Goal: Task Accomplishment & Management: Manage account settings

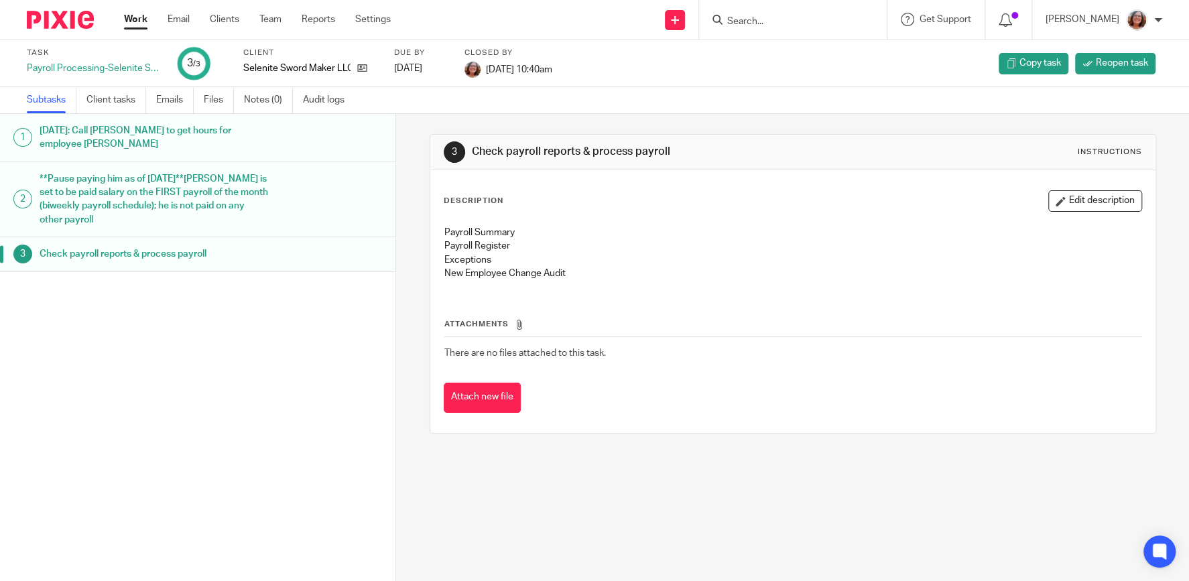
click at [135, 23] on link "Work" at bounding box center [135, 19] width 23 height 13
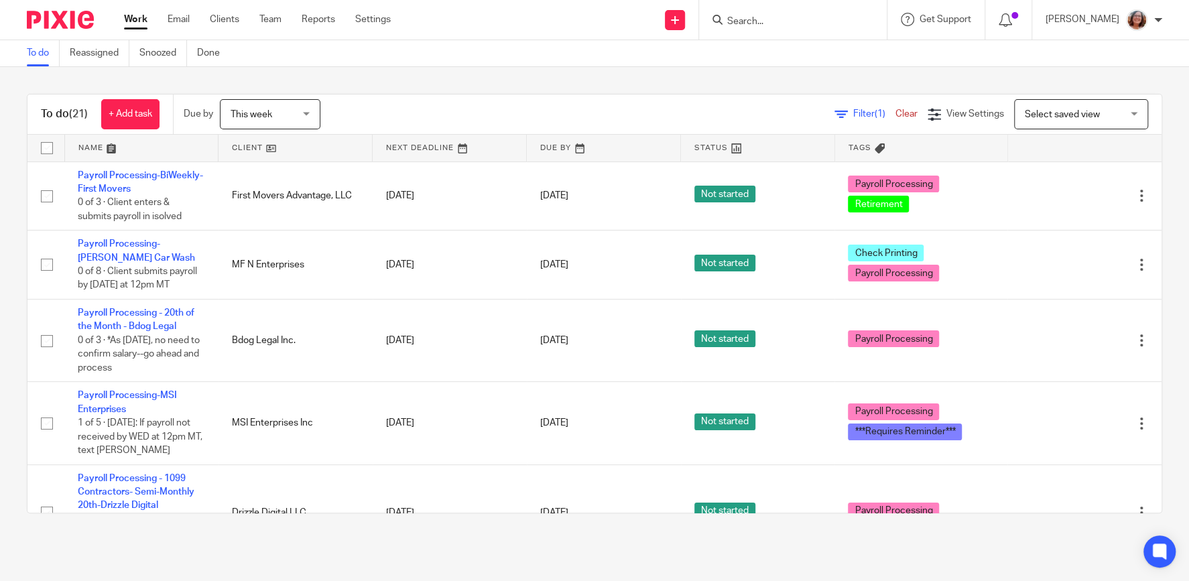
click at [250, 146] on link at bounding box center [294, 148] width 153 height 27
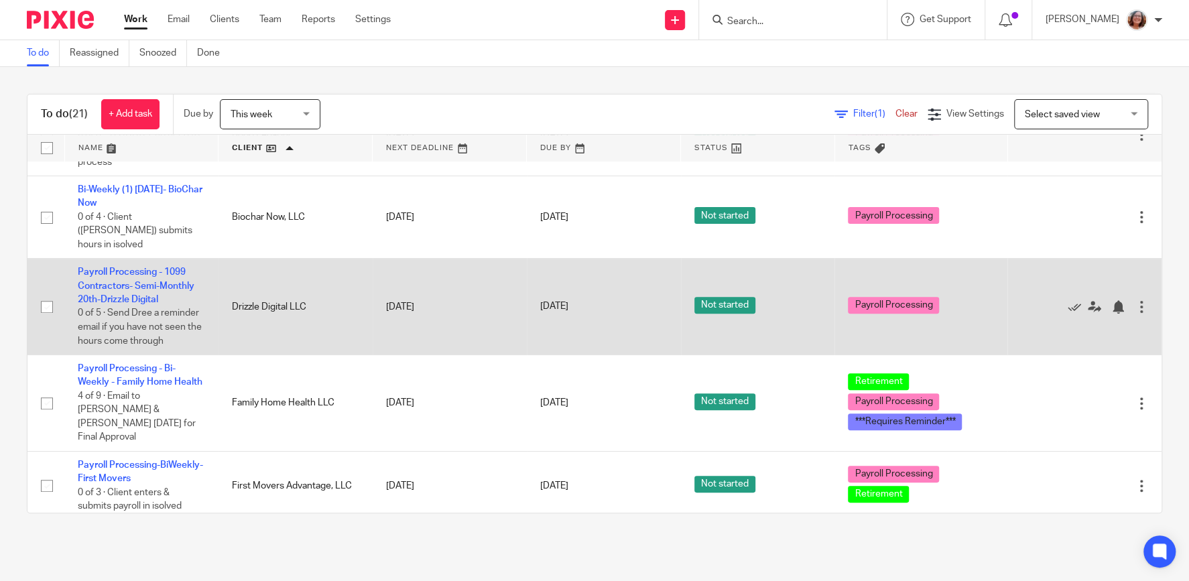
scroll to position [344, 0]
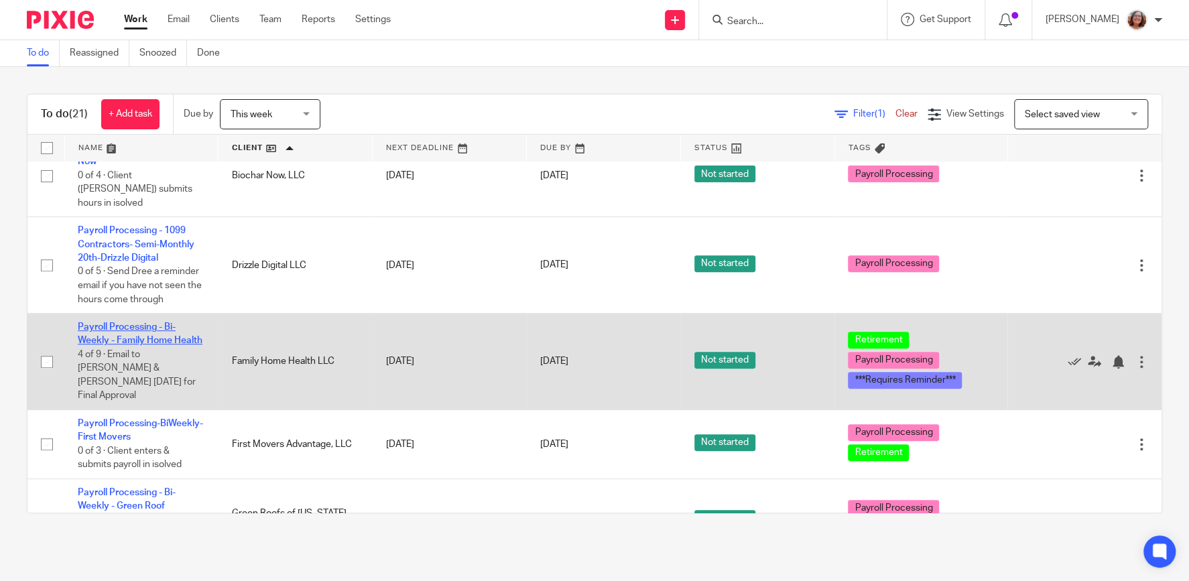
click at [145, 336] on link "Payroll Processing - Bi-Weekly - Family Home Health" at bounding box center [140, 333] width 125 height 23
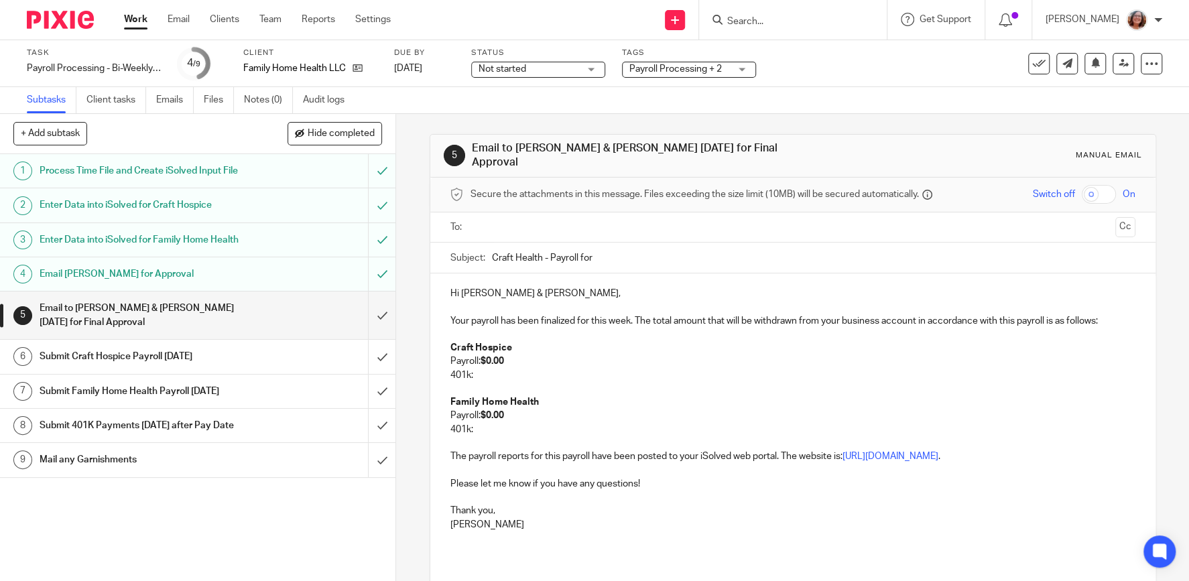
click at [607, 250] on input "Craft Health - Payroll for" at bounding box center [813, 258] width 643 height 30
type input "Craft Health - Payroll for 9/19/25"
click at [519, 220] on input "text" at bounding box center [792, 227] width 635 height 15
click at [587, 219] on input "text" at bounding box center [848, 229] width 522 height 26
click at [489, 371] on p "401k:" at bounding box center [792, 377] width 685 height 13
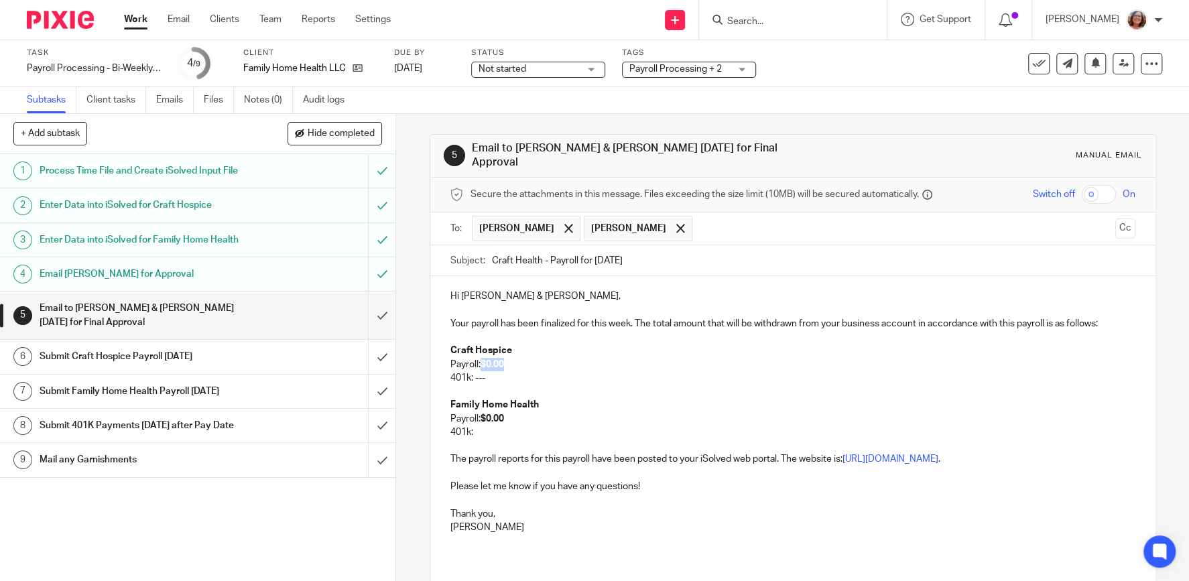
drag, startPoint x: 505, startPoint y: 358, endPoint x: 483, endPoint y: 355, distance: 21.6
click at [483, 360] on strong "$0.00" at bounding box center [492, 364] width 23 height 9
drag, startPoint x: 528, startPoint y: 355, endPoint x: 483, endPoint y: 357, distance: 44.9
click at [483, 358] on p "Payroll: $9,649.90" at bounding box center [792, 364] width 685 height 13
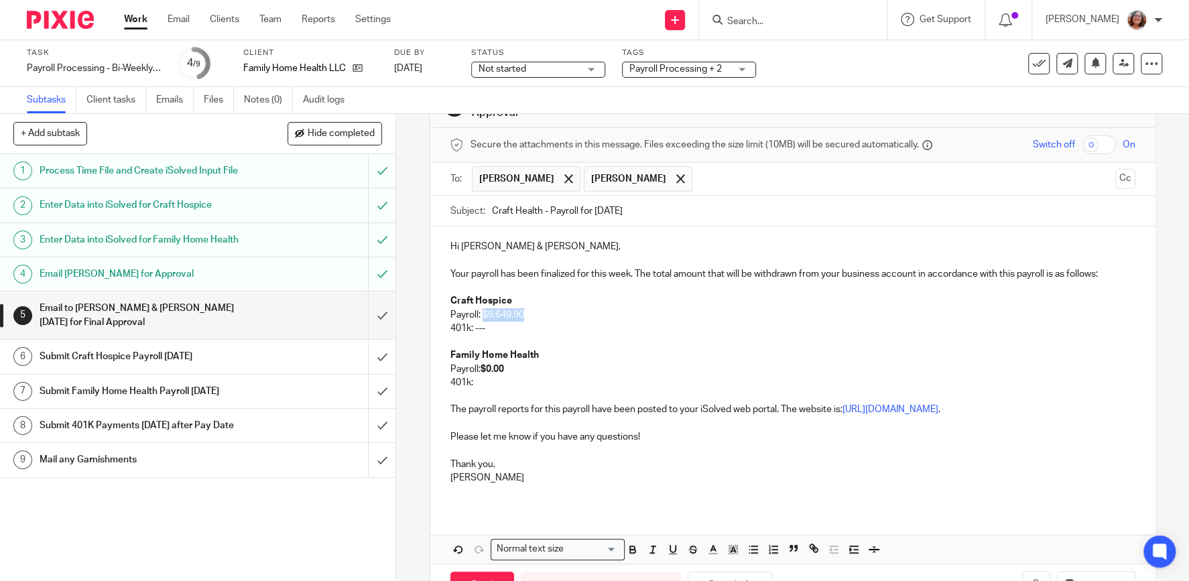
scroll to position [88, 0]
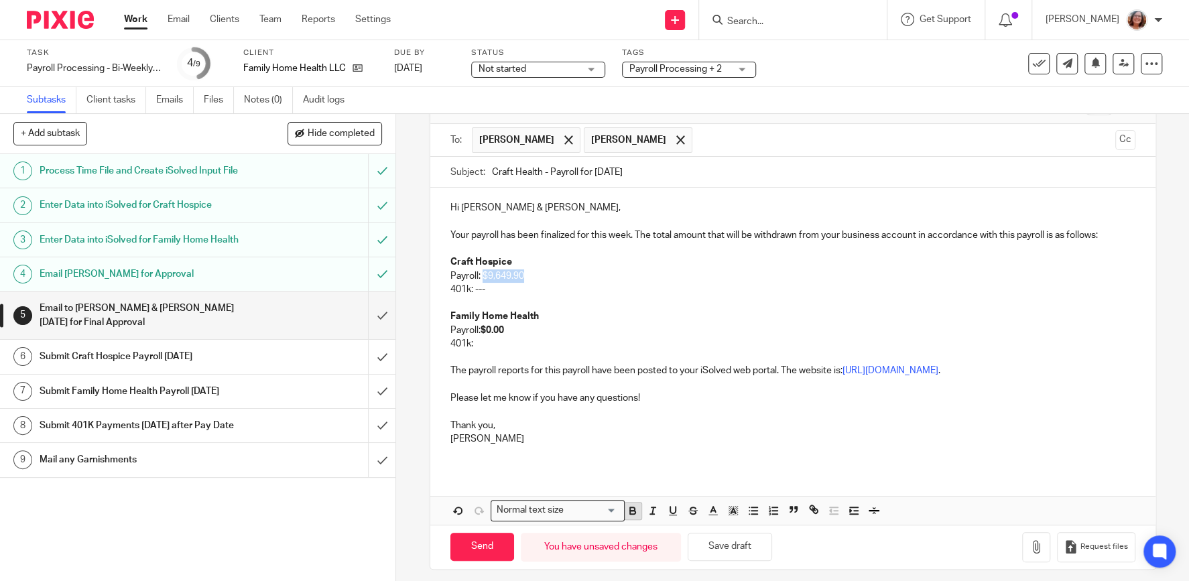
click at [635, 507] on icon "button" at bounding box center [632, 508] width 5 height 3
click at [648, 324] on p "Payroll: $0.00" at bounding box center [792, 330] width 685 height 13
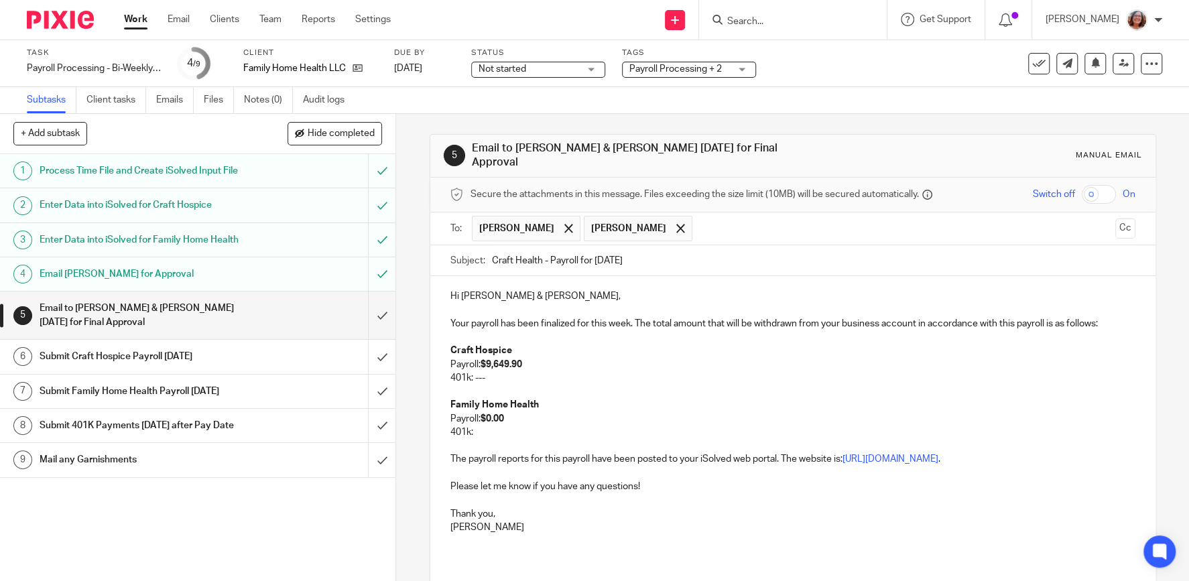
click at [504, 414] on strong "$0.00" at bounding box center [492, 418] width 23 height 9
drag, startPoint x: 508, startPoint y: 409, endPoint x: 484, endPoint y: 411, distance: 24.2
click at [484, 412] on p "Payroll: $0.00" at bounding box center [792, 418] width 685 height 13
drag, startPoint x: 535, startPoint y: 409, endPoint x: 482, endPoint y: 410, distance: 53.6
click at [482, 412] on p "Payroll: $162,637.81" at bounding box center [792, 418] width 685 height 13
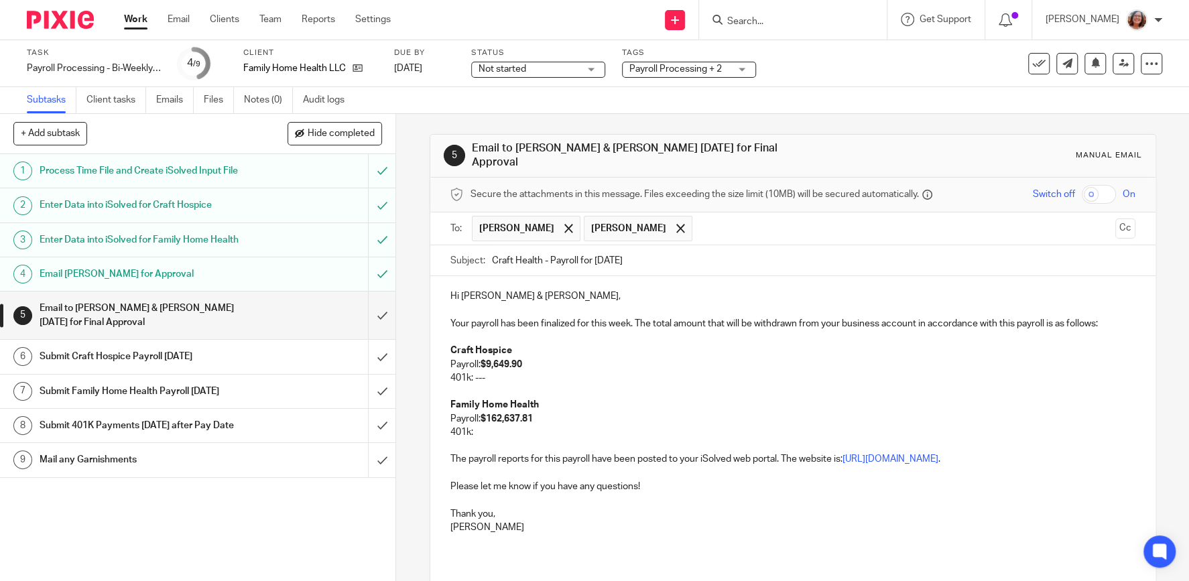
click at [716, 403] on p "Family Home Health" at bounding box center [792, 404] width 685 height 13
click at [787, 452] on p "The payroll reports for this payroll have been posted to your iSolved web porta…" at bounding box center [792, 458] width 685 height 13
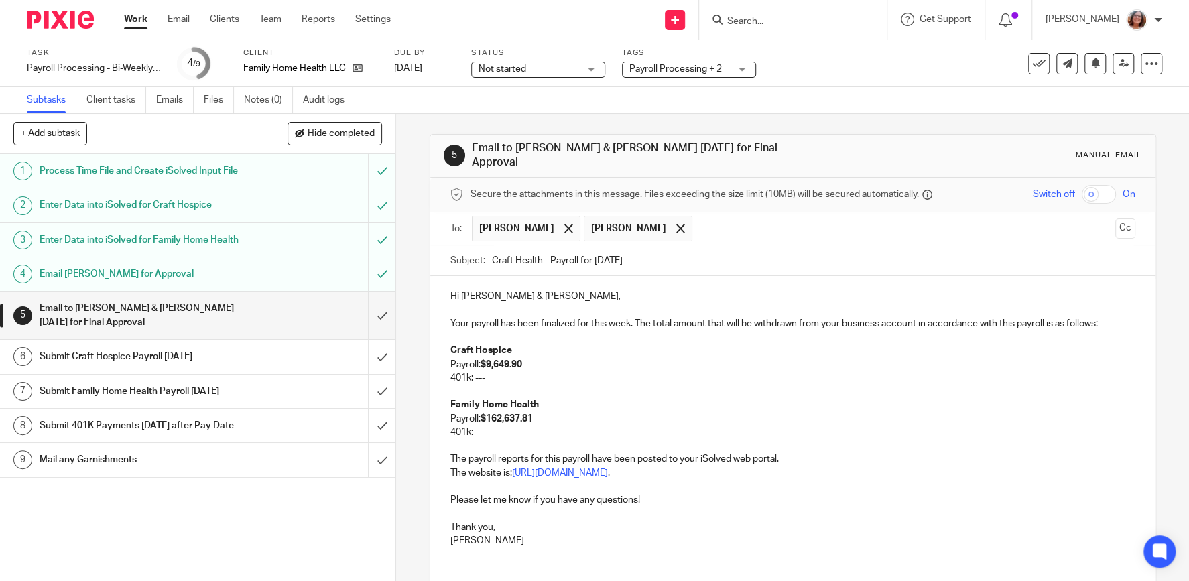
click at [637, 312] on p "Your payroll has been finalized for this week. The total amount that will be wi…" at bounding box center [792, 317] width 685 height 27
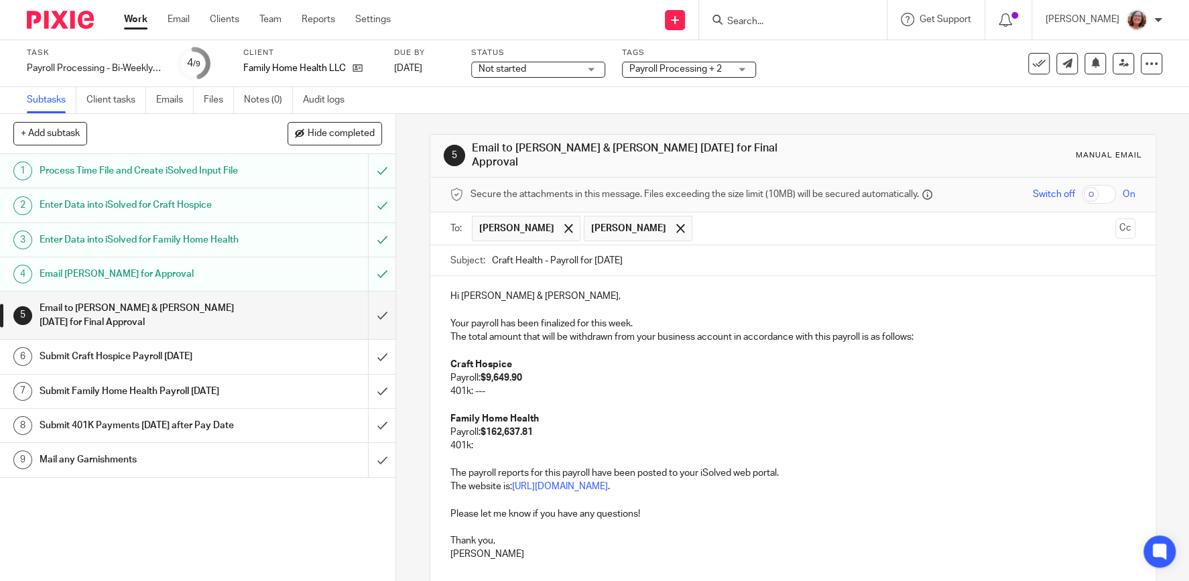
click at [491, 439] on p "401k:" at bounding box center [792, 445] width 685 height 13
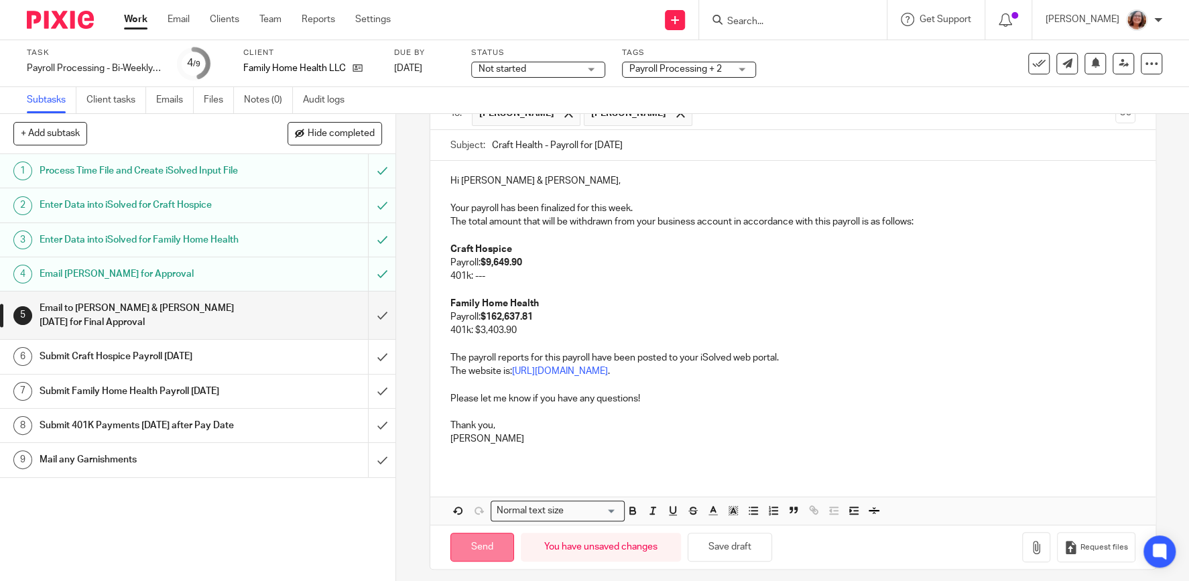
click at [484, 544] on input "Send" at bounding box center [482, 547] width 64 height 29
type input "Sent"
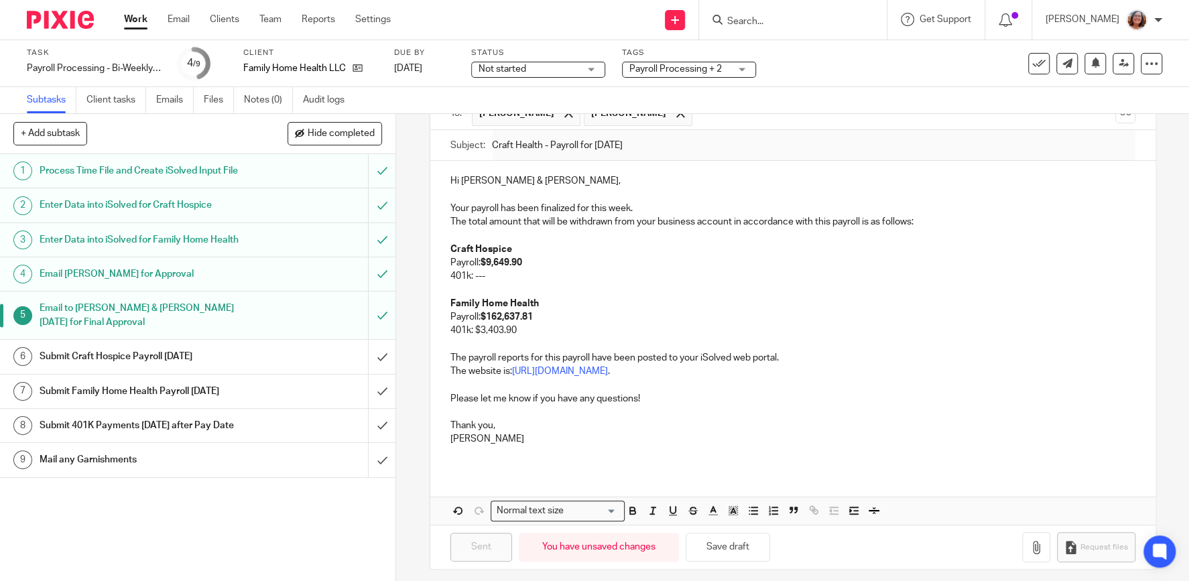
click at [133, 19] on link "Work" at bounding box center [135, 19] width 23 height 13
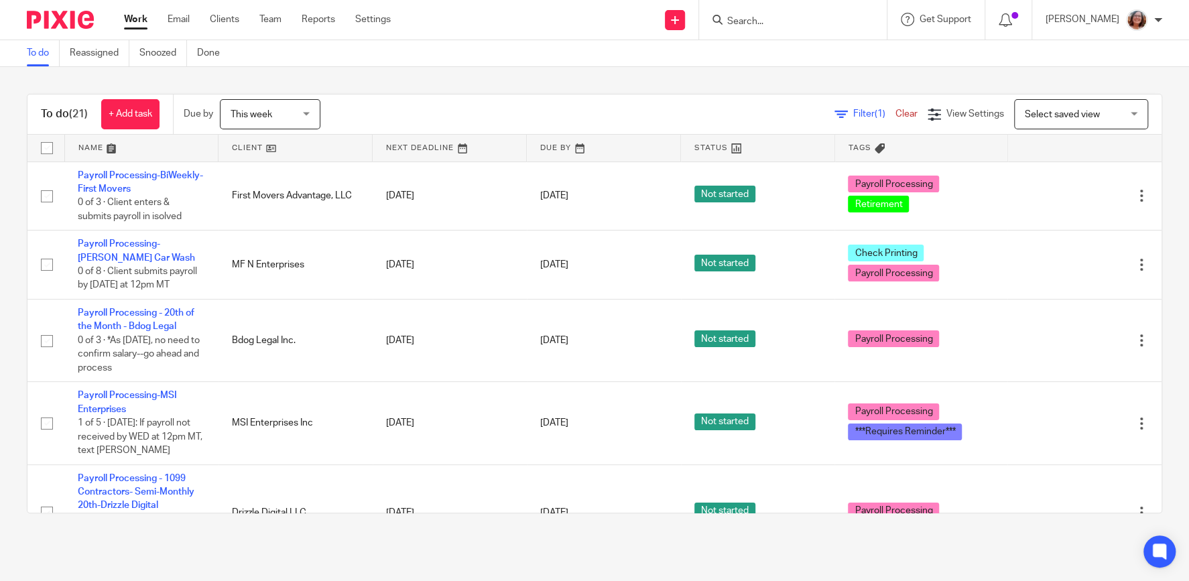
click at [248, 149] on link at bounding box center [294, 148] width 153 height 27
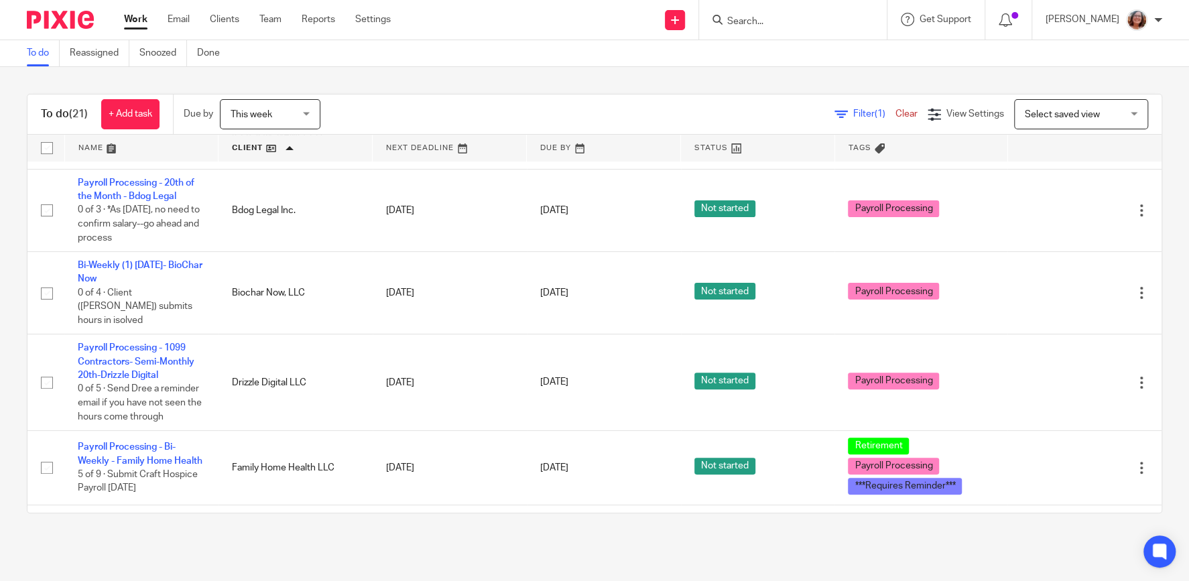
scroll to position [229, 0]
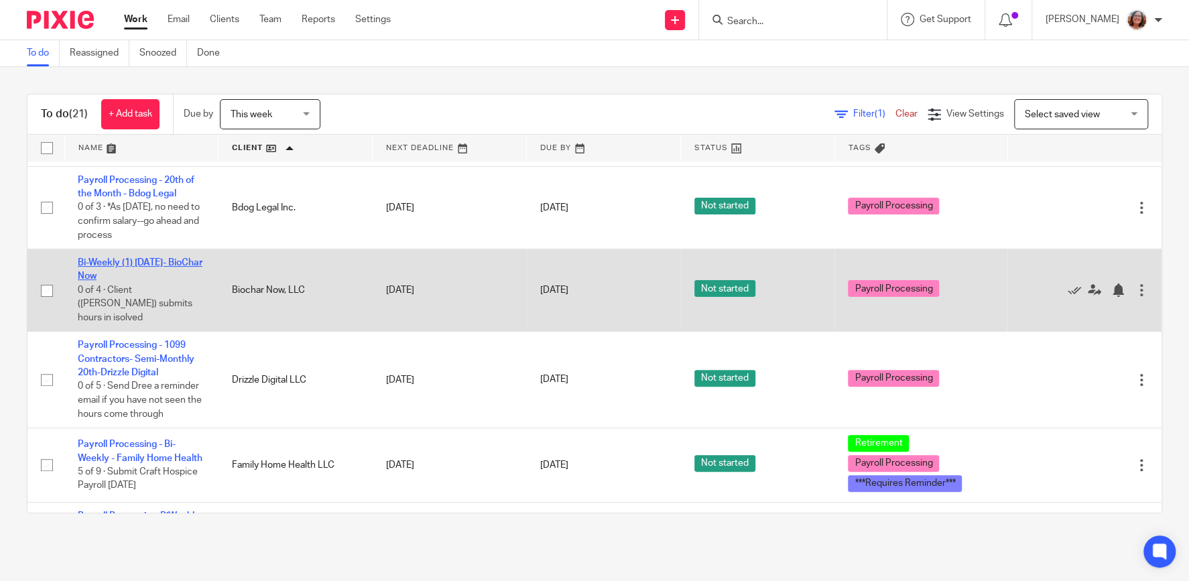
click at [166, 266] on link "Bi-Weekly (1) [DATE]- BioChar Now" at bounding box center [140, 269] width 125 height 23
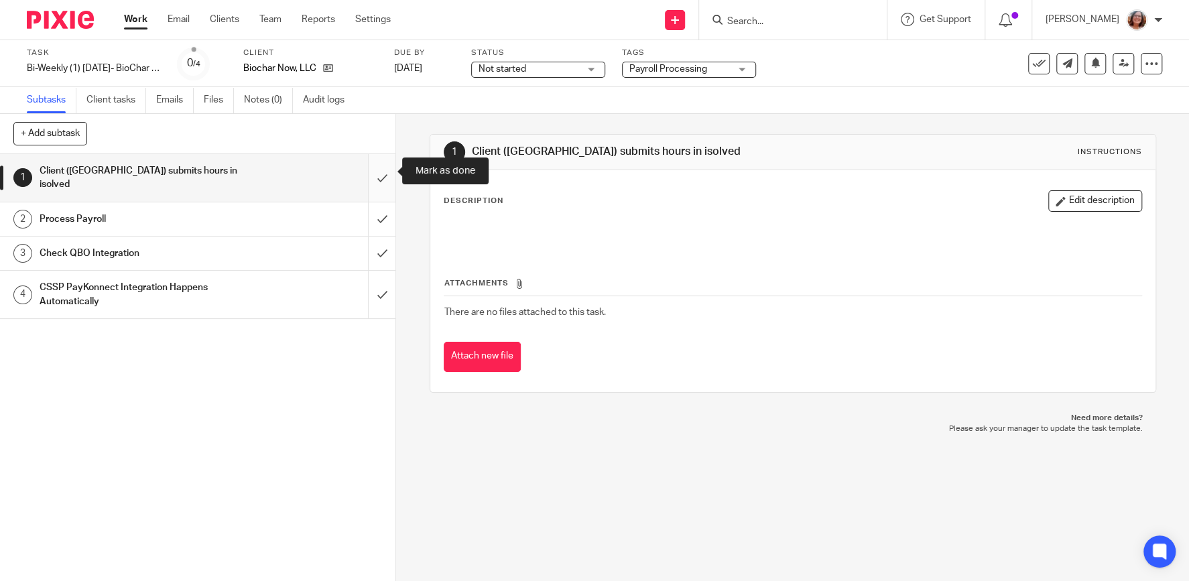
click at [373, 169] on input "submit" at bounding box center [197, 178] width 395 height 48
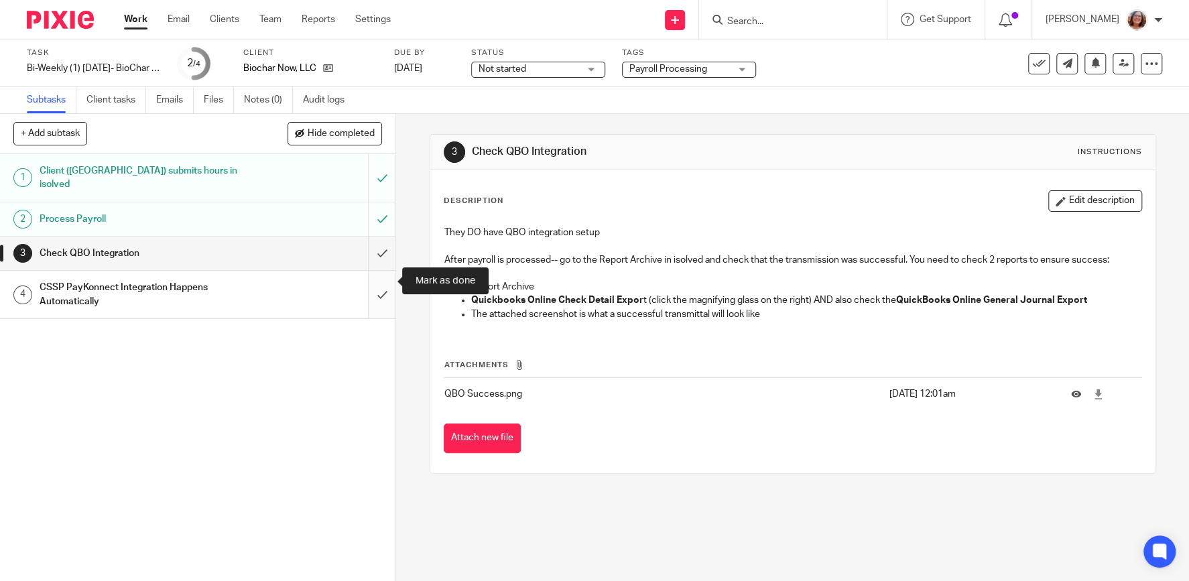
click at [382, 278] on input "submit" at bounding box center [197, 295] width 395 height 48
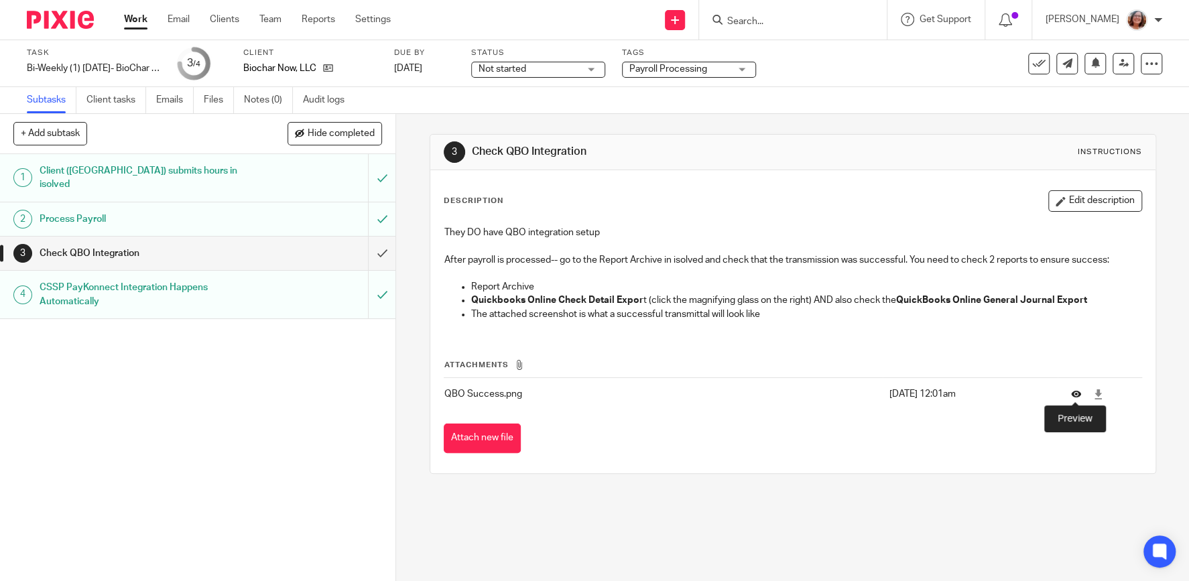
click at [1074, 389] on icon at bounding box center [1076, 394] width 10 height 10
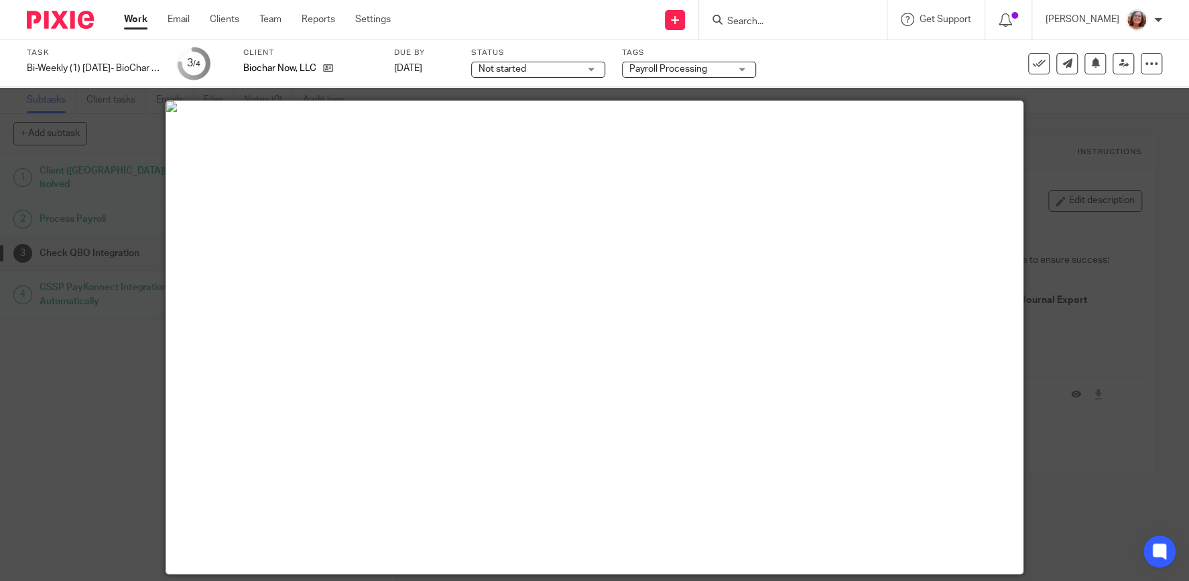
click at [124, 147] on div at bounding box center [594, 290] width 1189 height 581
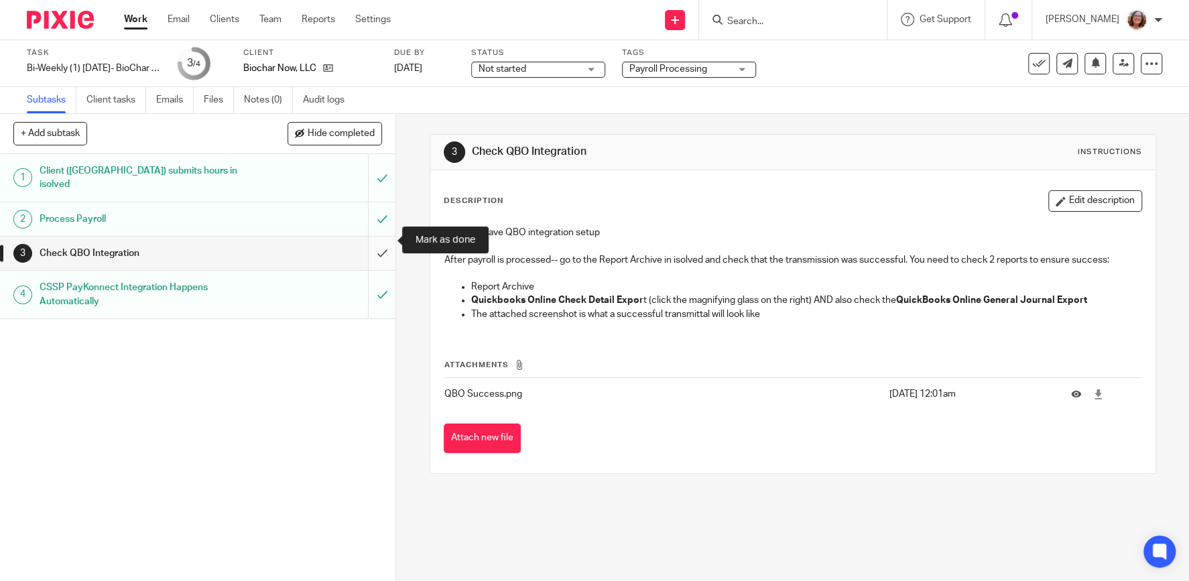
click at [384, 244] on input "submit" at bounding box center [197, 254] width 395 height 34
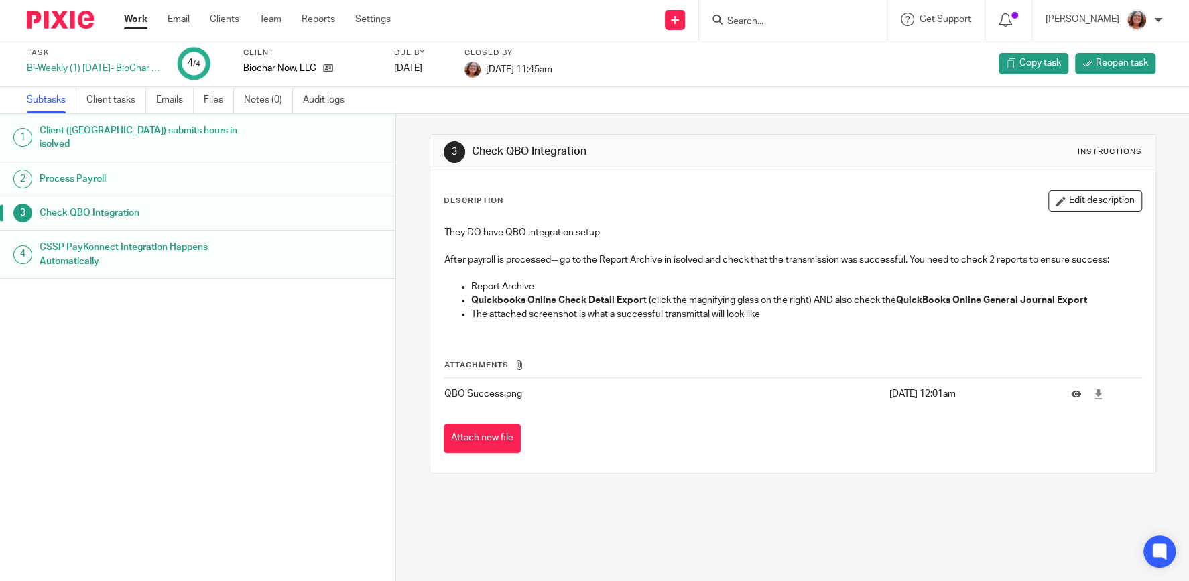
click at [137, 21] on link "Work" at bounding box center [135, 19] width 23 height 13
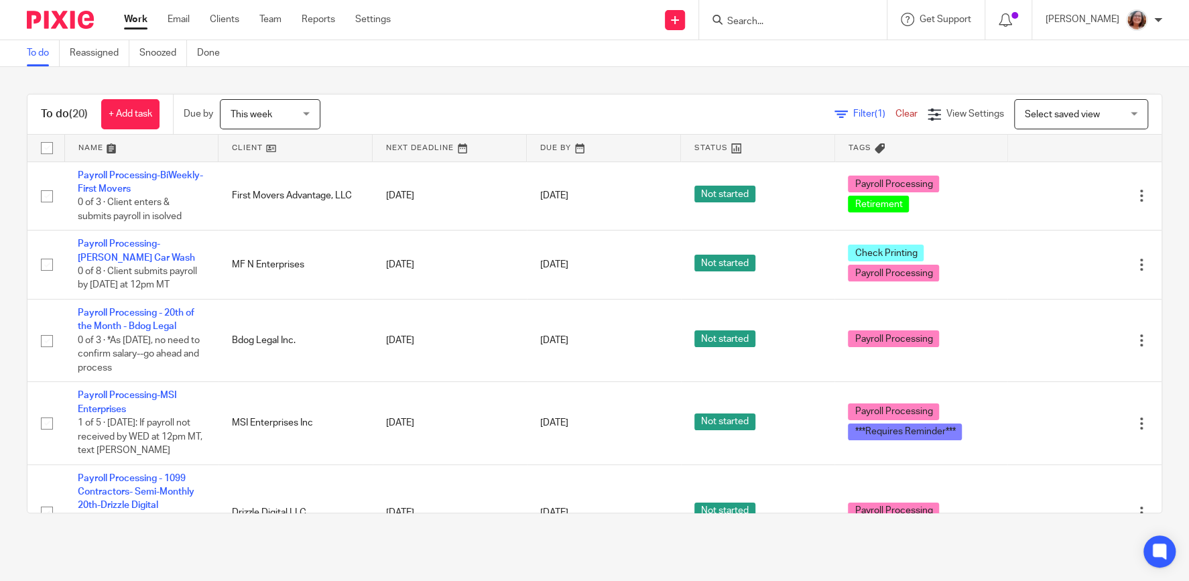
click at [248, 149] on link at bounding box center [294, 148] width 153 height 27
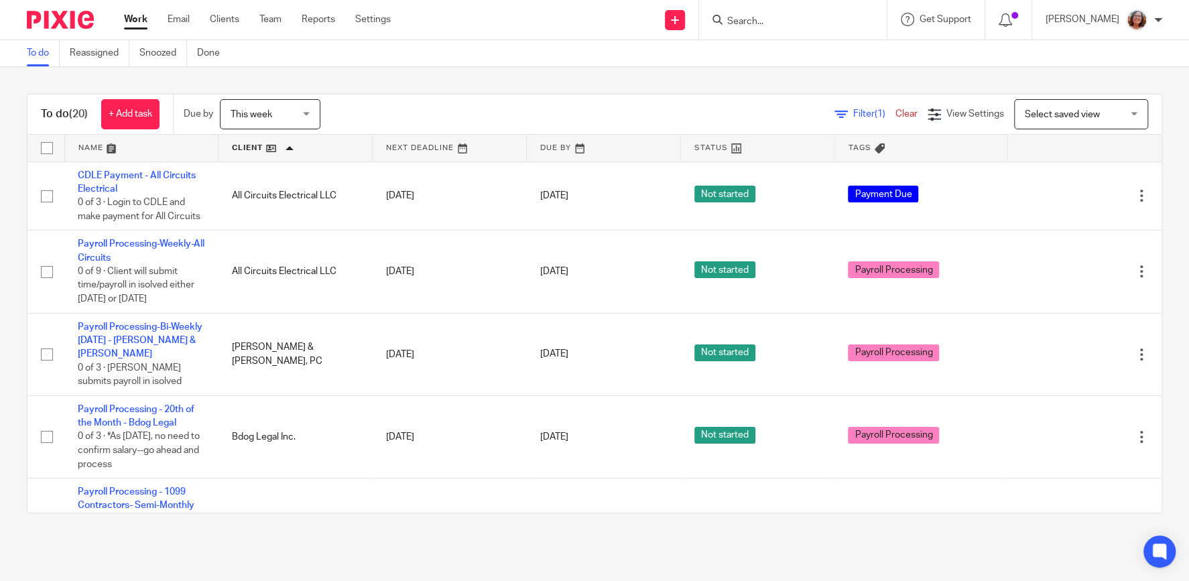
click at [157, 342] on link "Payroll Processing-Bi-Weekly [DATE] - [PERSON_NAME] & [PERSON_NAME]" at bounding box center [140, 340] width 125 height 37
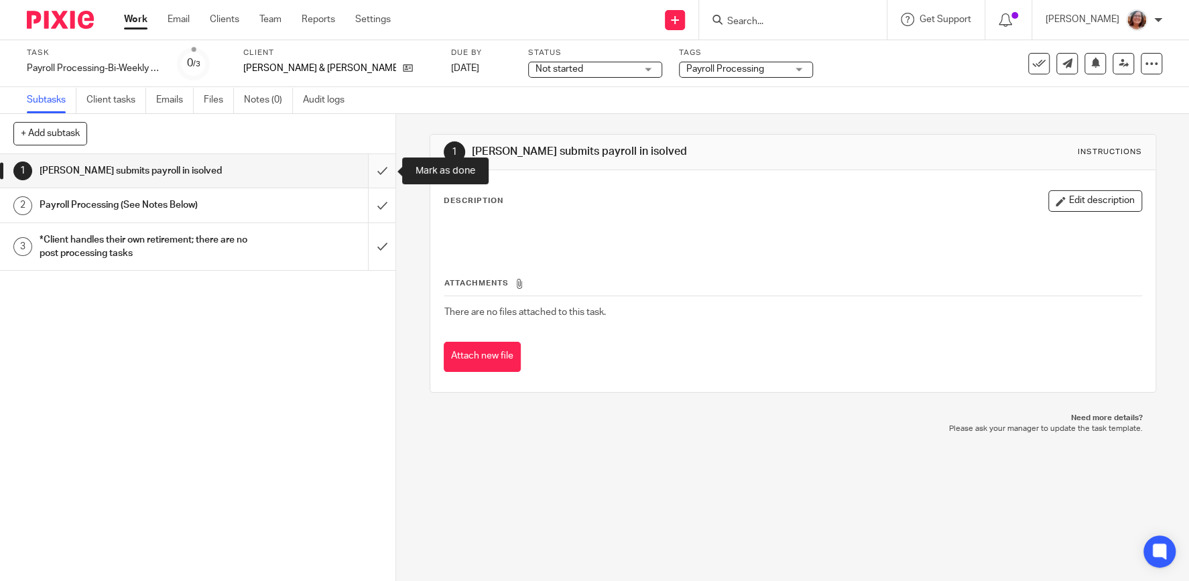
click at [383, 168] on input "submit" at bounding box center [197, 171] width 395 height 34
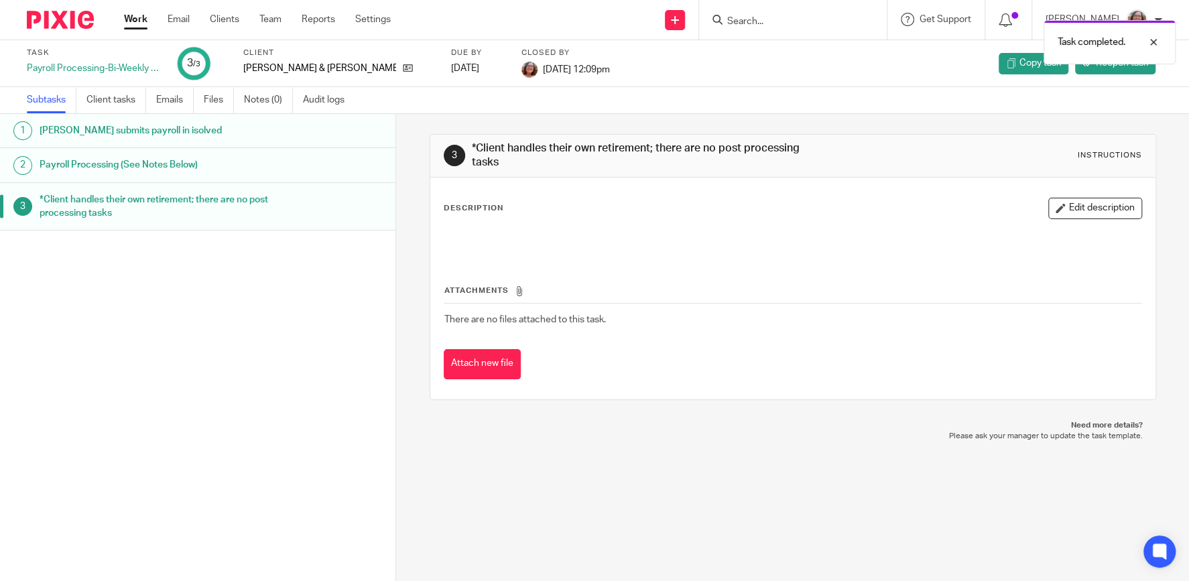
click at [127, 17] on link "Work" at bounding box center [135, 19] width 23 height 13
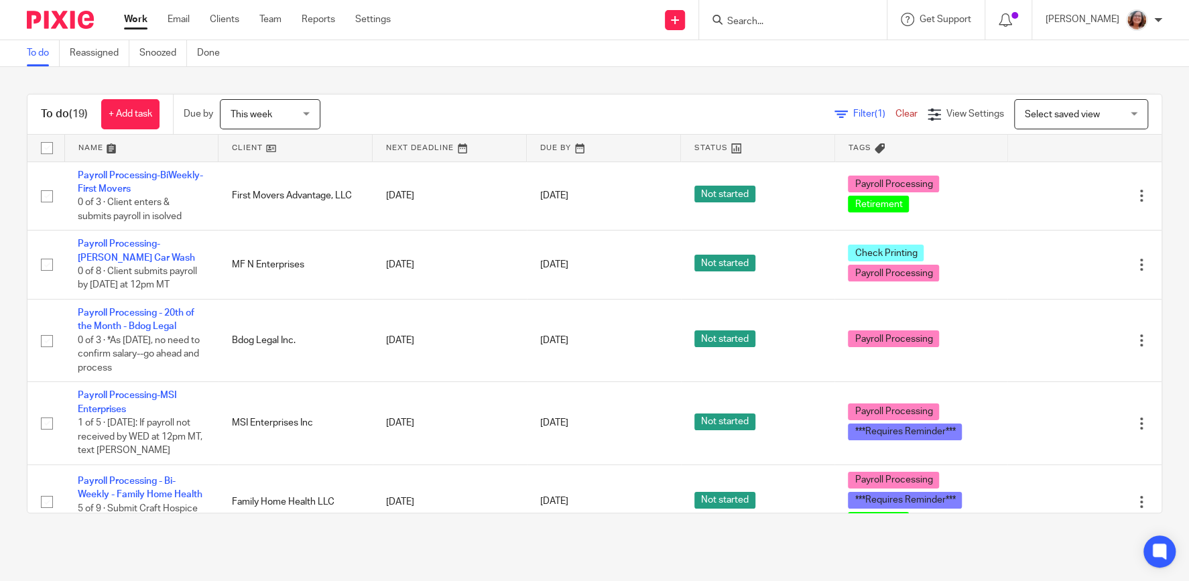
click at [243, 148] on link at bounding box center [294, 148] width 153 height 27
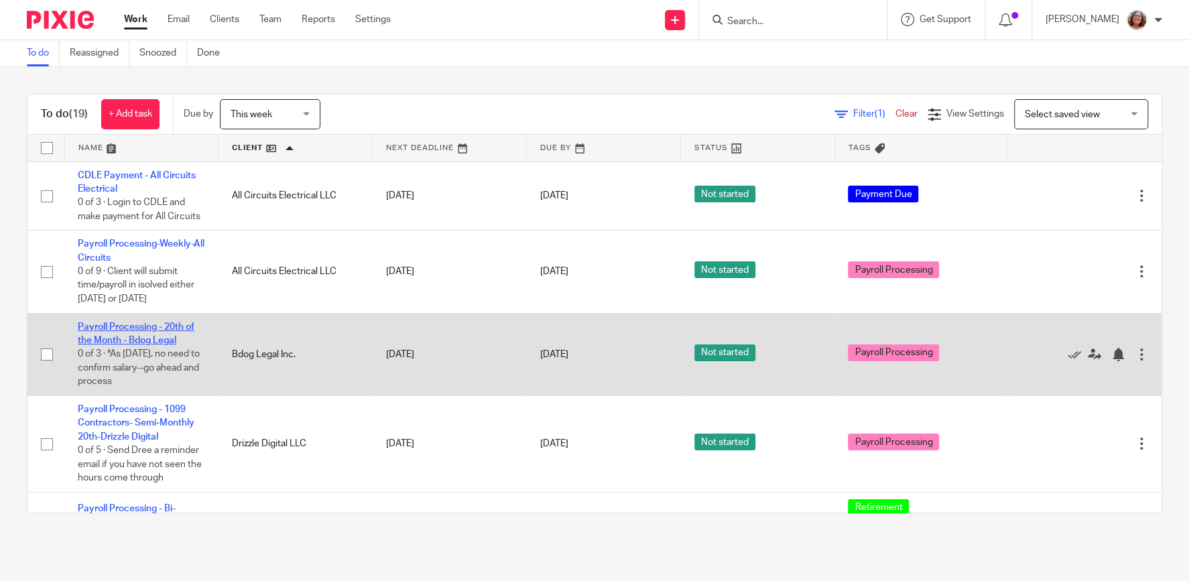
click at [166, 342] on link "Payroll Processing - 20th of the Month - Bdog Legal" at bounding box center [136, 333] width 117 height 23
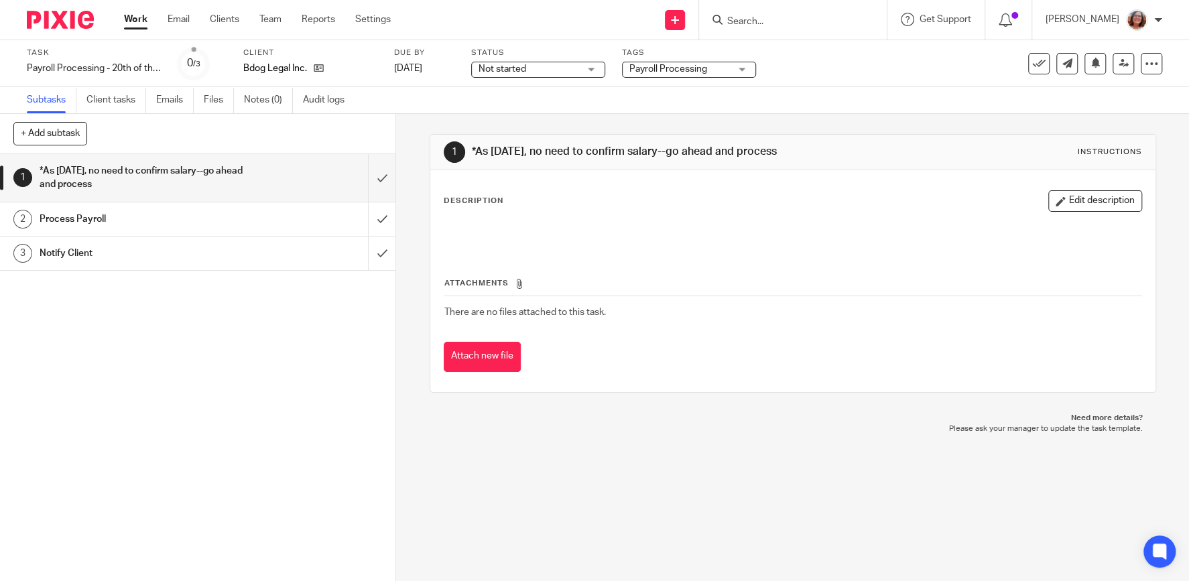
click at [271, 436] on div "1 *As [DATE], no need to confirm salary--go ahead and process 2 Process Payroll…" at bounding box center [197, 367] width 395 height 427
click at [381, 176] on input "submit" at bounding box center [197, 178] width 395 height 48
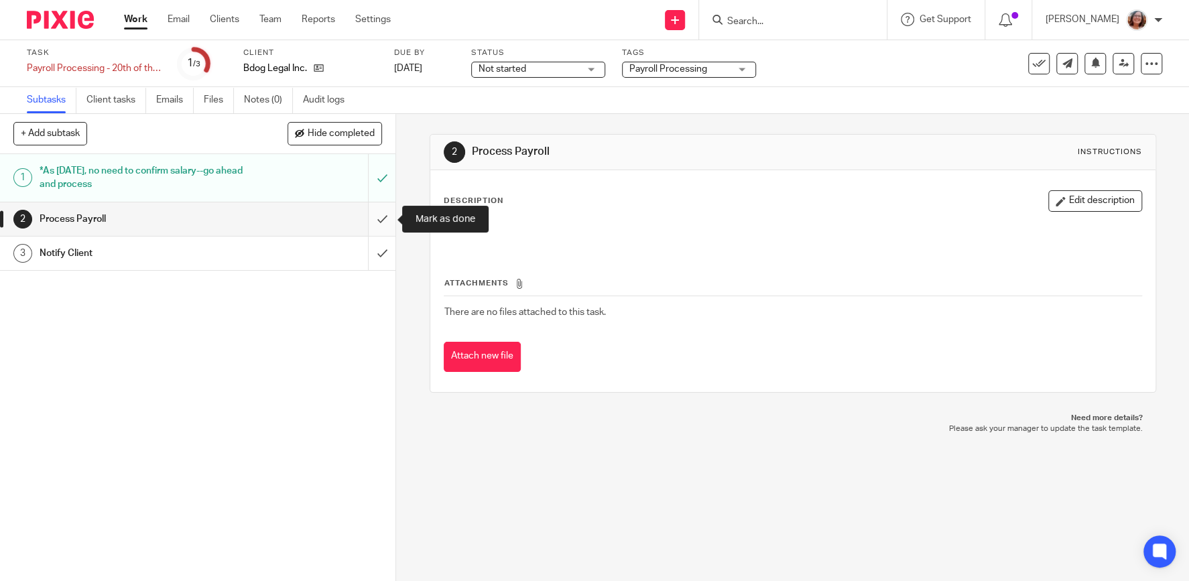
click at [387, 214] on input "submit" at bounding box center [197, 219] width 395 height 34
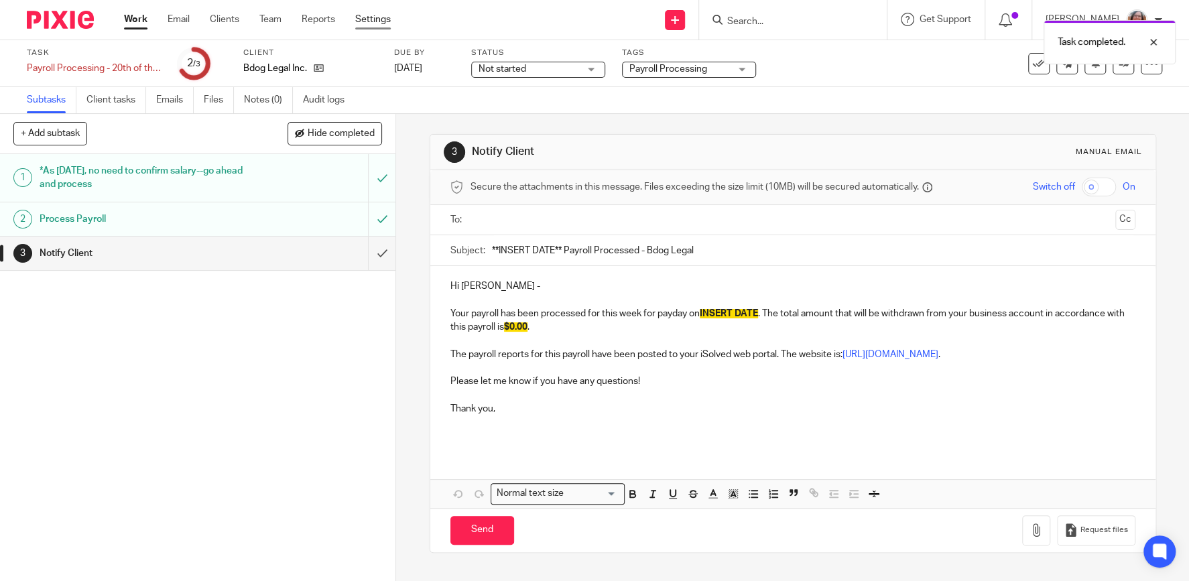
click at [373, 24] on link "Settings" at bounding box center [373, 19] width 36 height 13
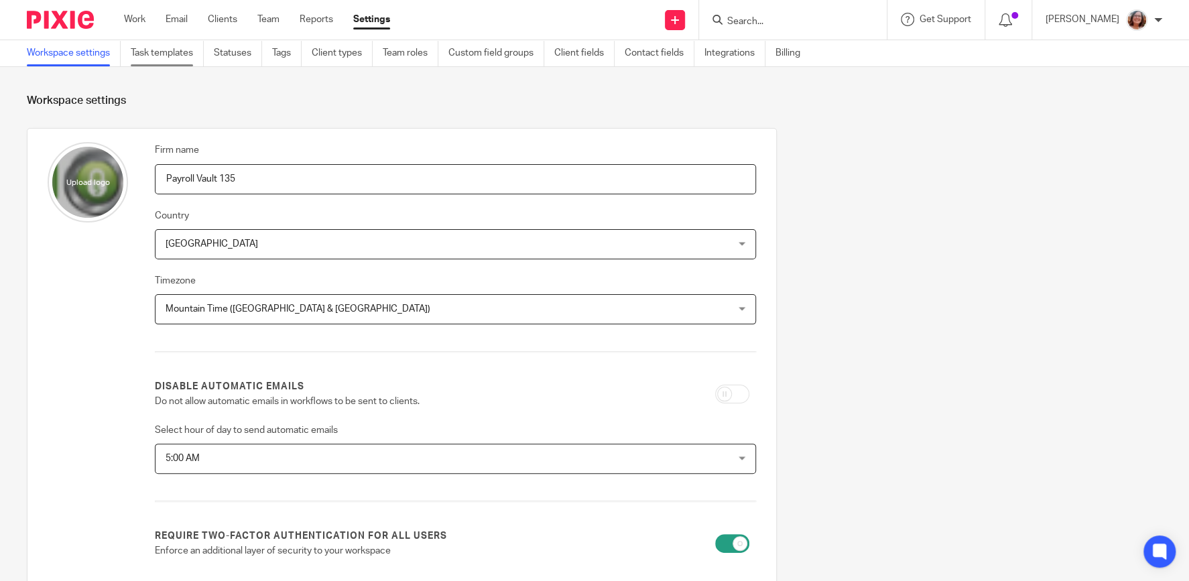
click at [168, 59] on link "Task templates" at bounding box center [167, 53] width 73 height 26
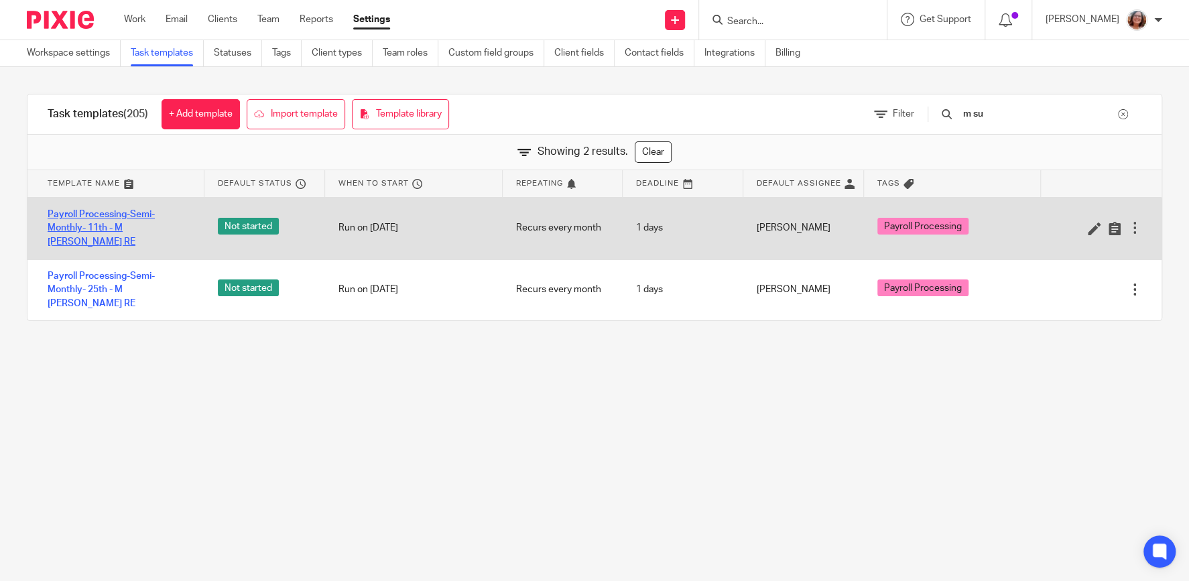
type input "m su"
click at [152, 233] on link "Payroll Processing-Semi-Monthly- 11th - M [PERSON_NAME] RE" at bounding box center [119, 228] width 143 height 41
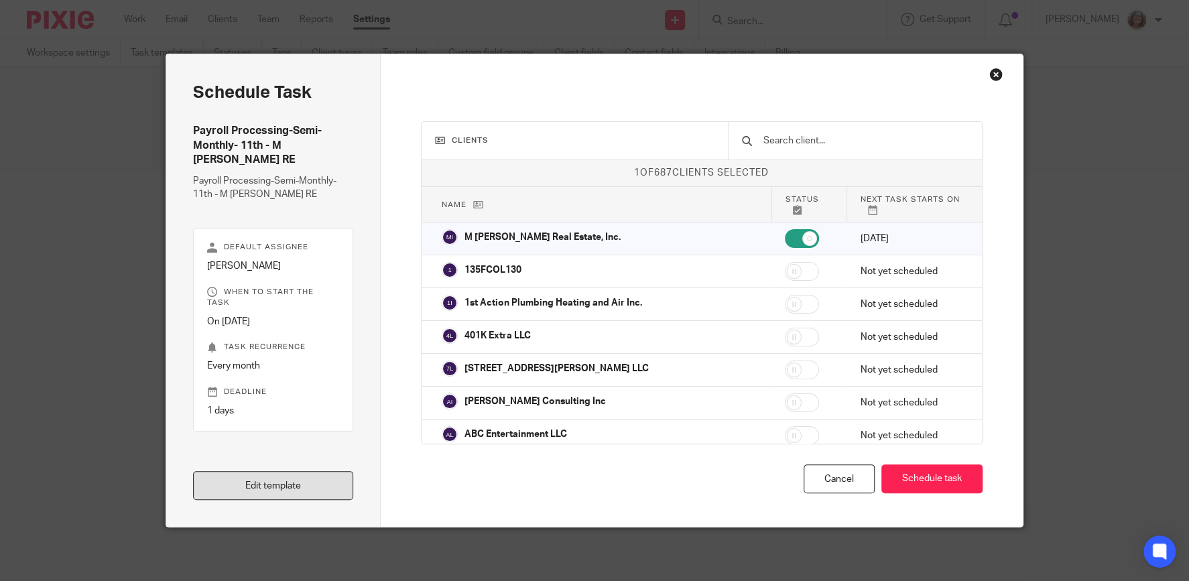
click at [296, 496] on link "Edit template" at bounding box center [273, 485] width 160 height 29
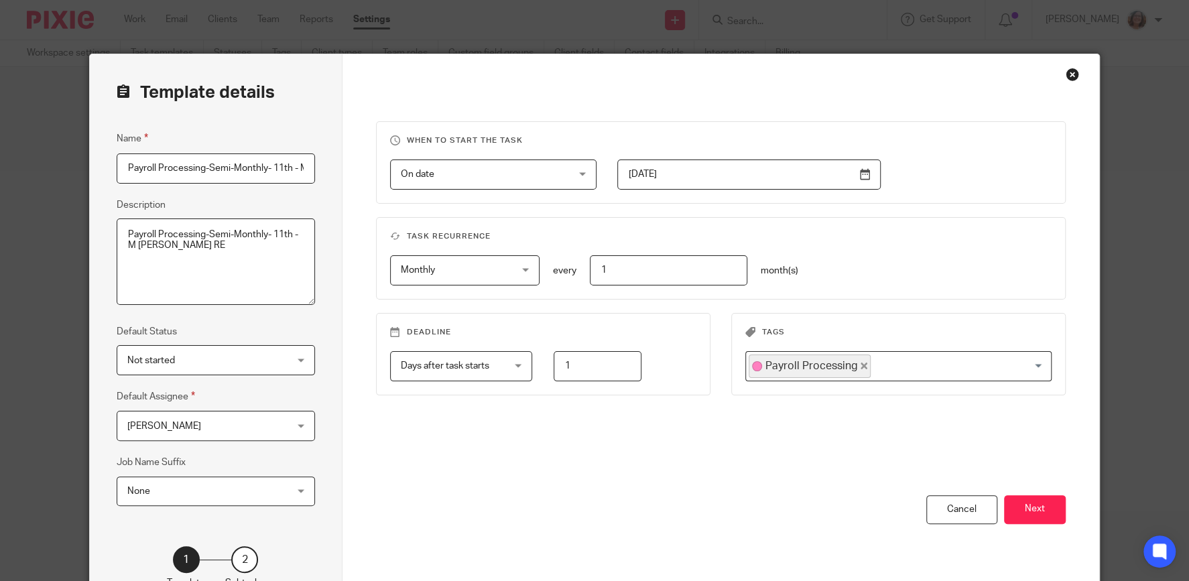
scroll to position [0, 44]
click at [1048, 511] on button "Next" at bounding box center [1035, 509] width 62 height 29
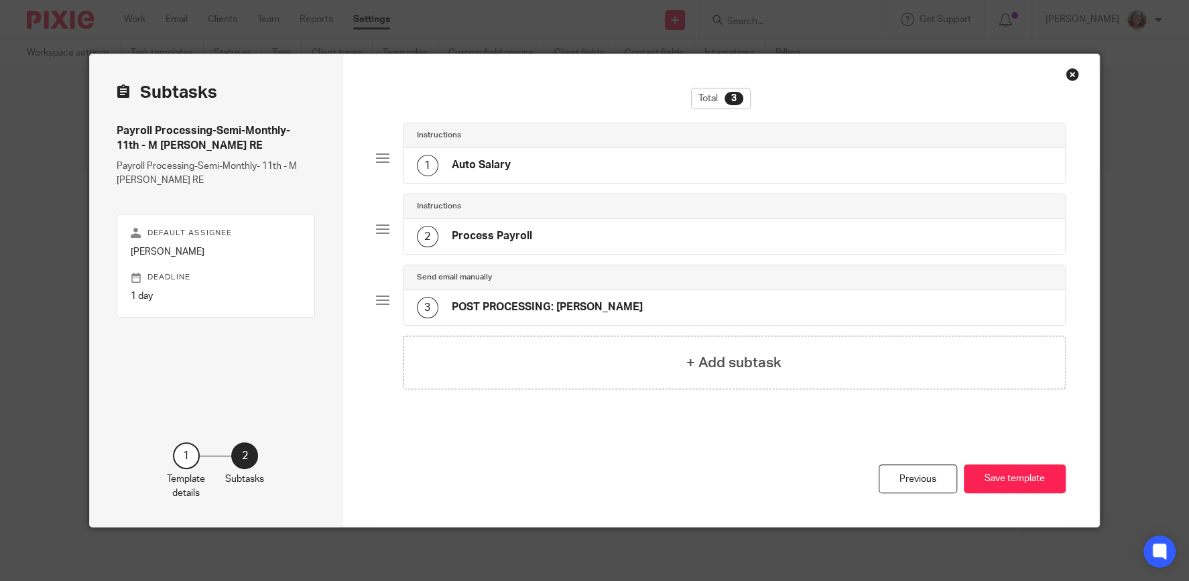
click at [550, 303] on h4 "POST PROCESSING: Email Martin" at bounding box center [547, 307] width 191 height 14
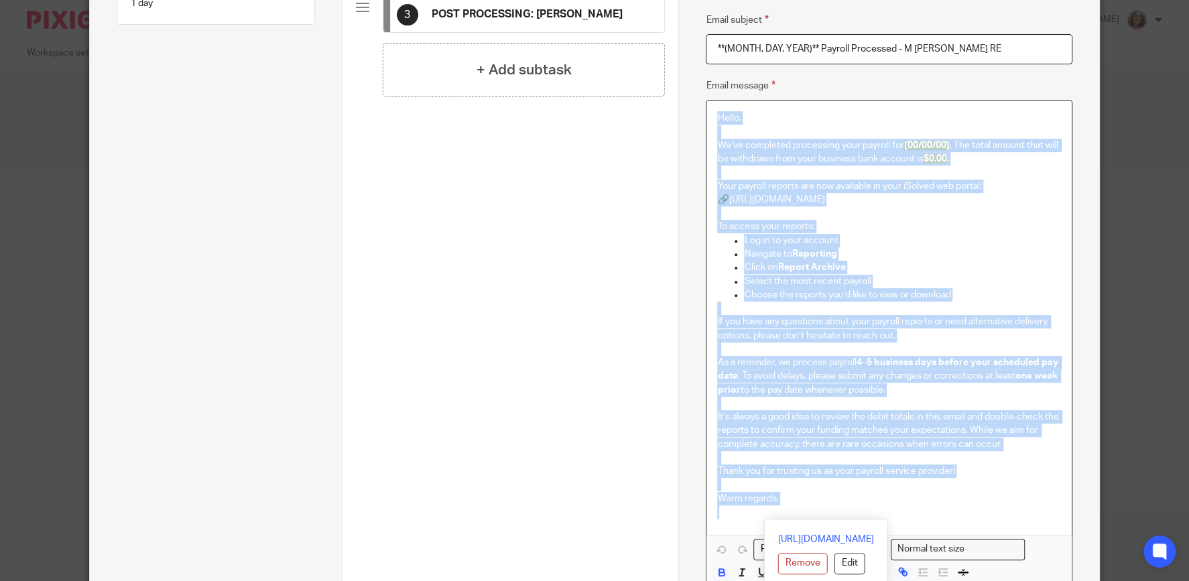
scroll to position [300, 0]
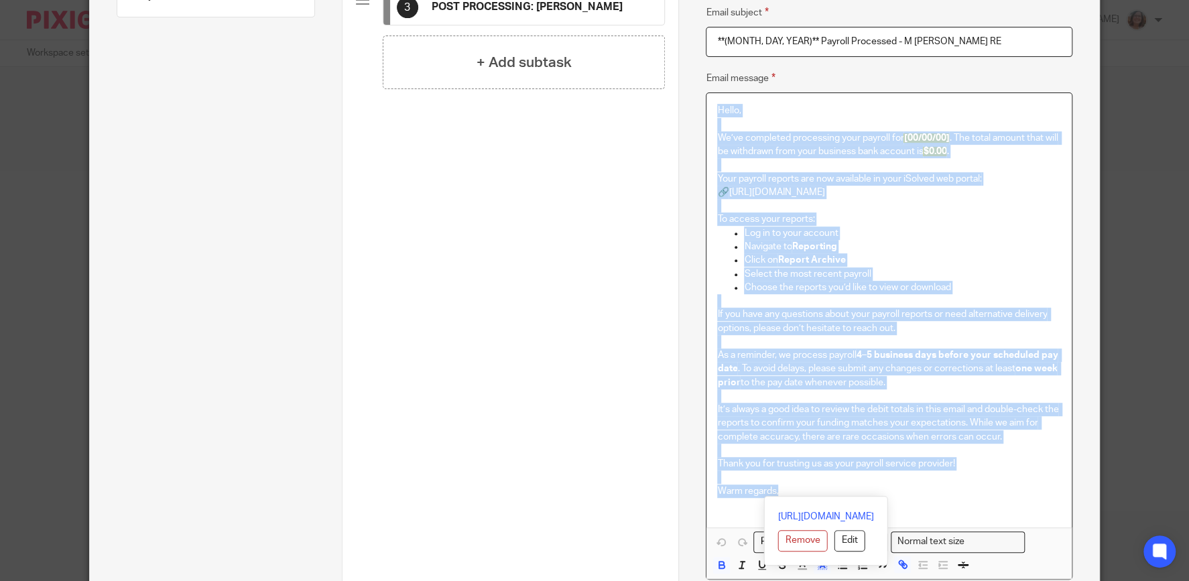
drag, startPoint x: 716, startPoint y: 344, endPoint x: 792, endPoint y: 491, distance: 164.6
click at [792, 491] on div "Hello, We’ve completed processing your payroll for [00/00/00] . The total amoun…" at bounding box center [888, 310] width 365 height 434
copy div "Hello, We’ve completed processing your payroll for [00/00/00] . The total amoun…"
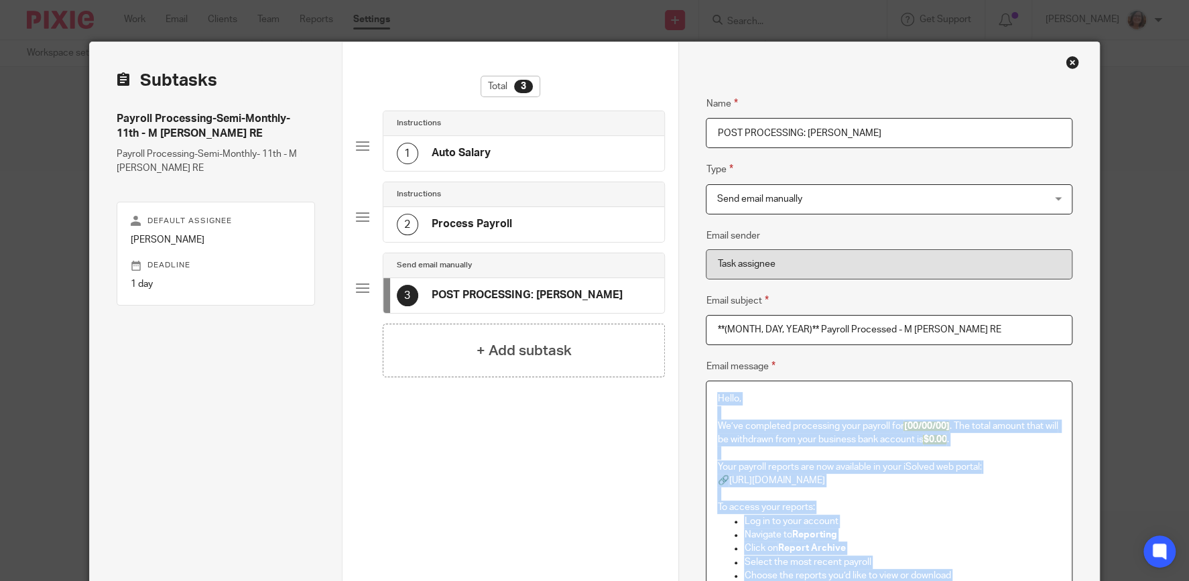
scroll to position [0, 0]
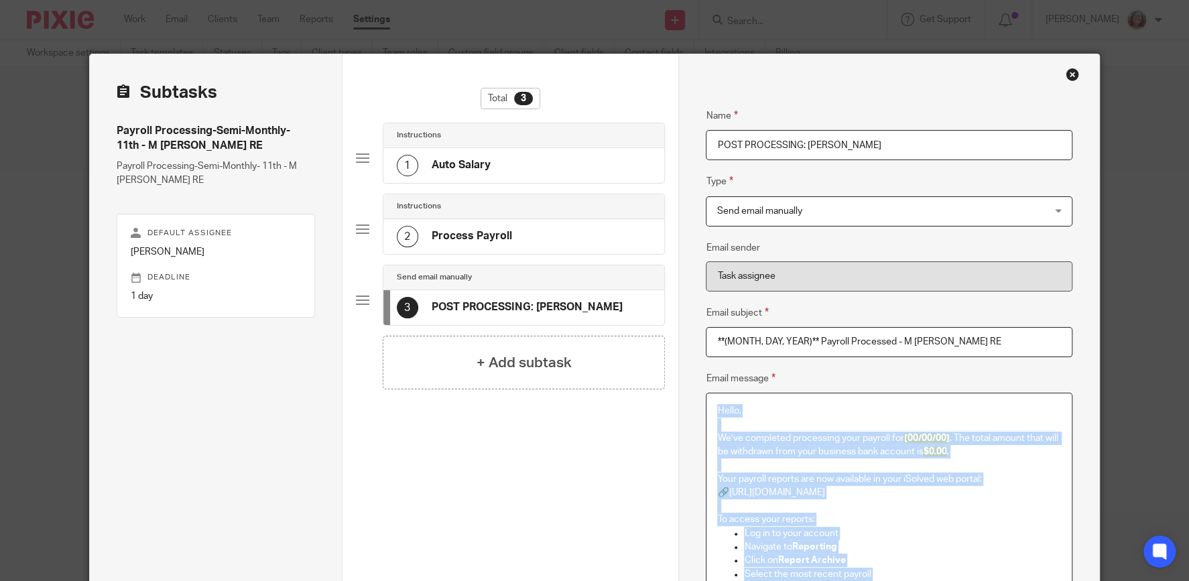
click at [1071, 79] on div "Close this dialog window" at bounding box center [1072, 74] width 13 height 13
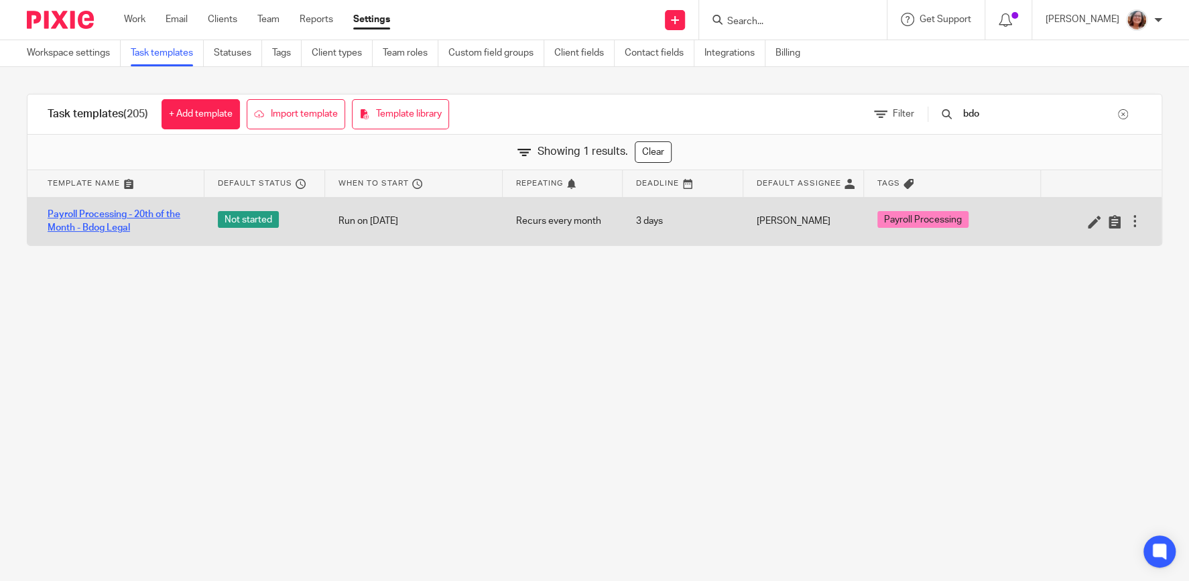
type input "bdo"
click at [137, 210] on link "Payroll Processing - 20th of the Month - Bdog Legal" at bounding box center [119, 221] width 143 height 27
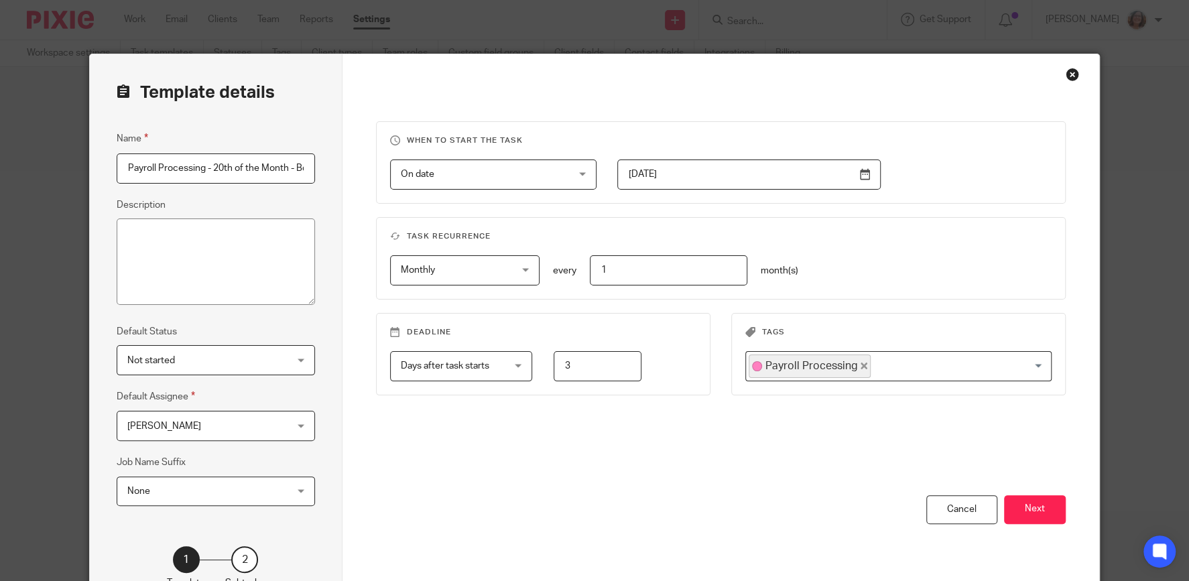
scroll to position [0, 41]
click at [1039, 508] on button "Next" at bounding box center [1035, 509] width 62 height 29
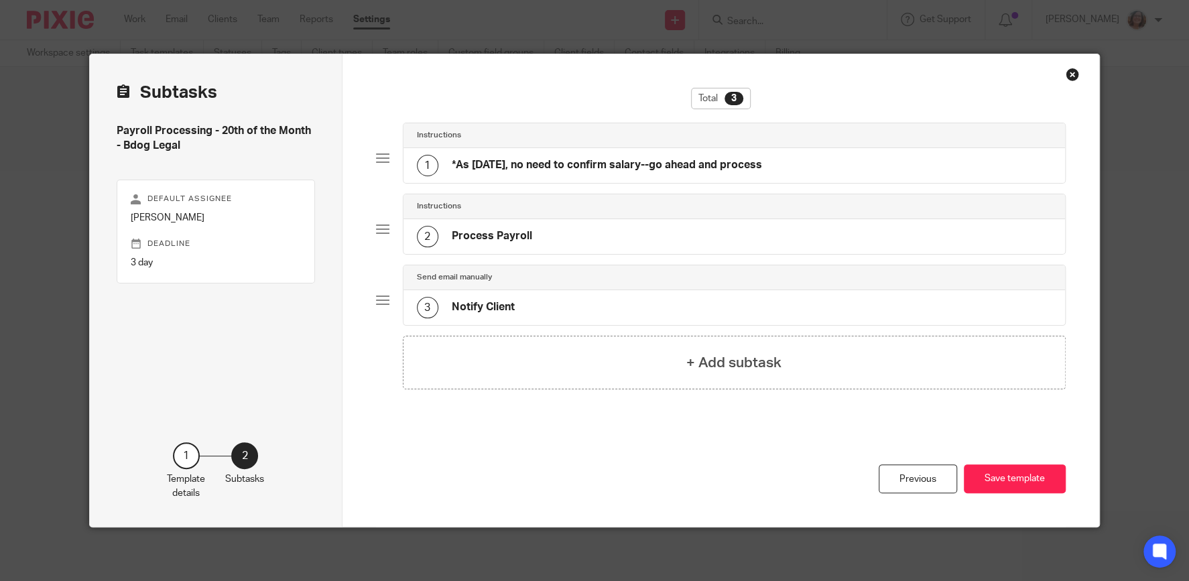
click at [526, 310] on div "3 Notify Client" at bounding box center [733, 307] width 661 height 35
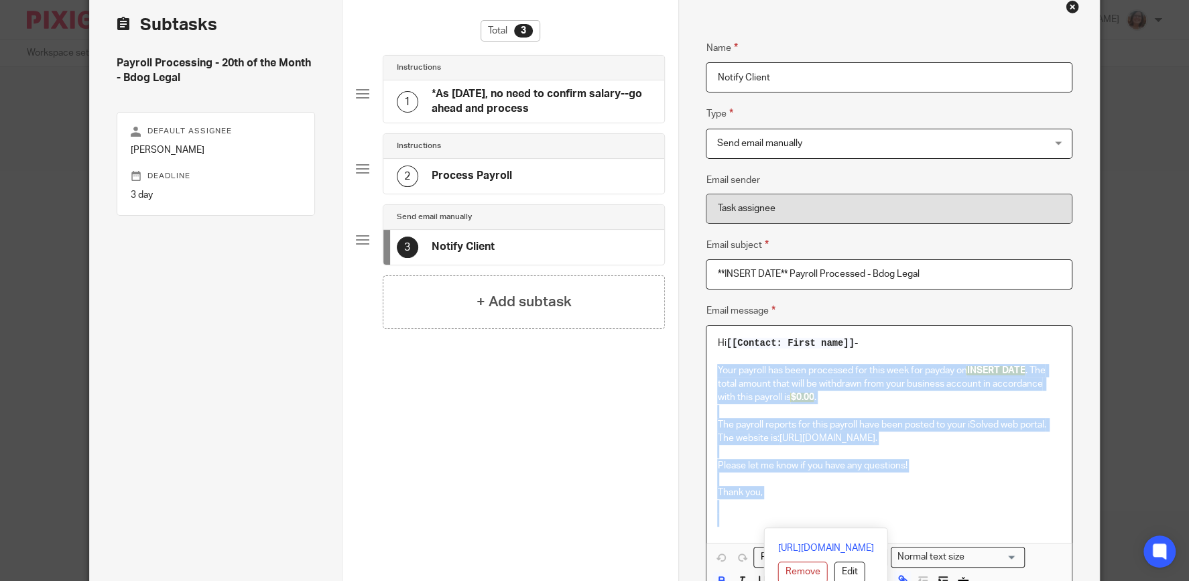
scroll to position [86, 0]
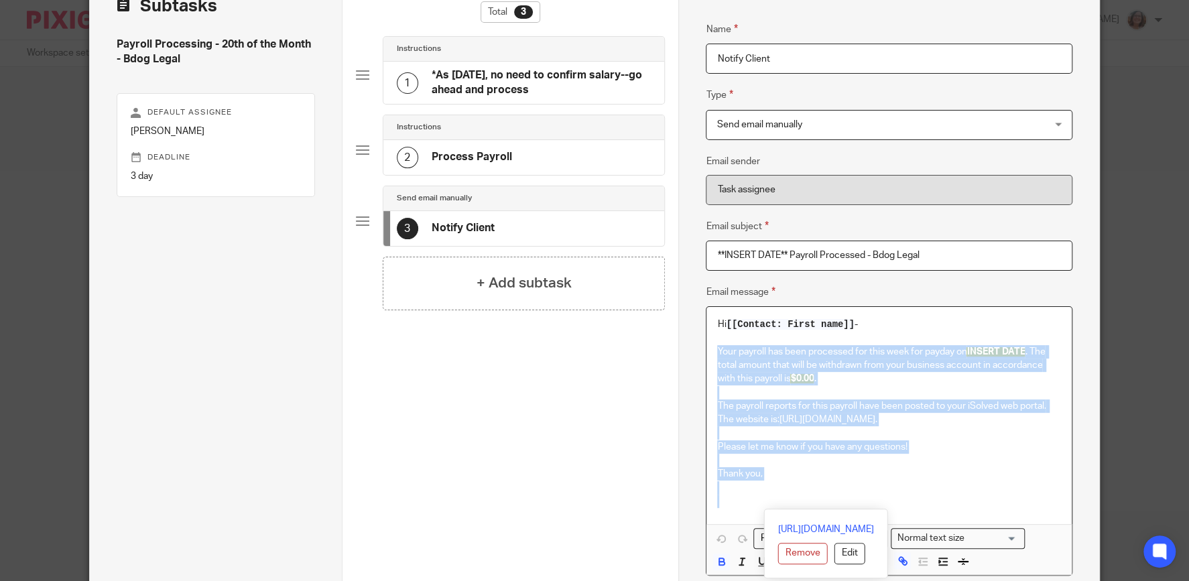
drag, startPoint x: 715, startPoint y: 440, endPoint x: 875, endPoint y: 502, distance: 171.9
click at [875, 502] on div "Hi [[Contact: First name]] - Your payroll has been processed for this week for …" at bounding box center [888, 415] width 365 height 217
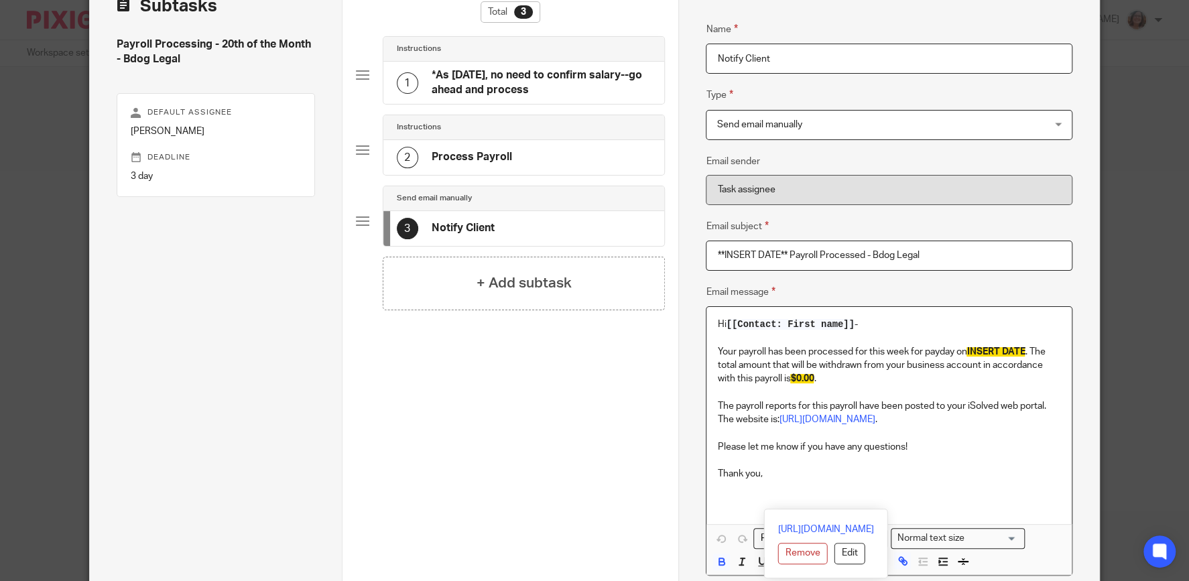
scroll to position [248, 0]
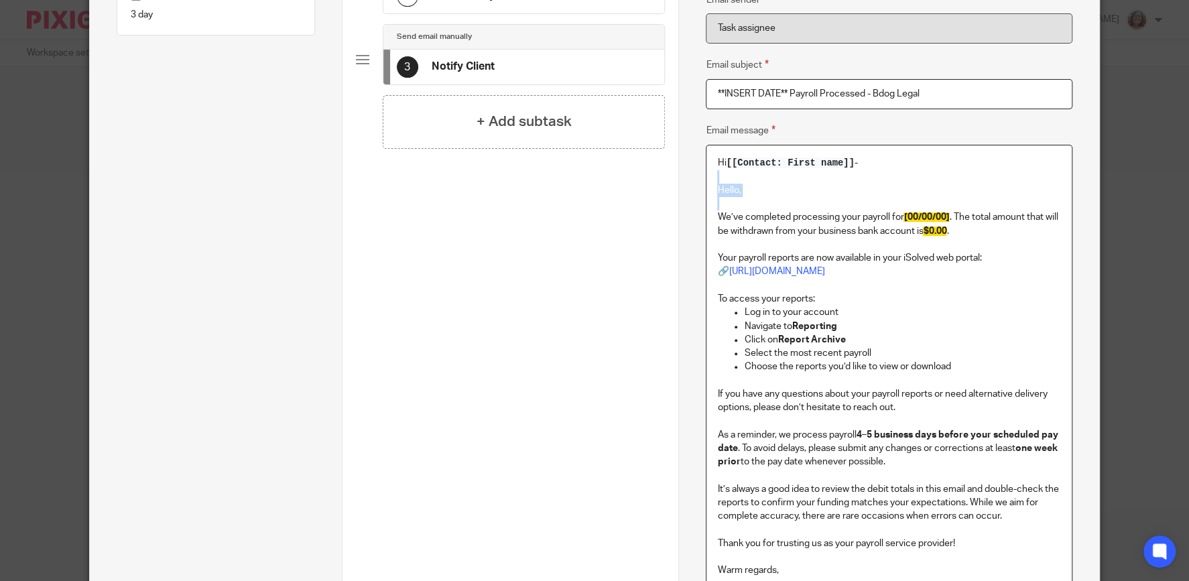
drag, startPoint x: 733, startPoint y: 207, endPoint x: 706, endPoint y: 181, distance: 37.9
click at [706, 181] on div "Name *As May 2024, no need to confirm salary--go ahead and process Type Instruc…" at bounding box center [888, 277] width 420 height 942
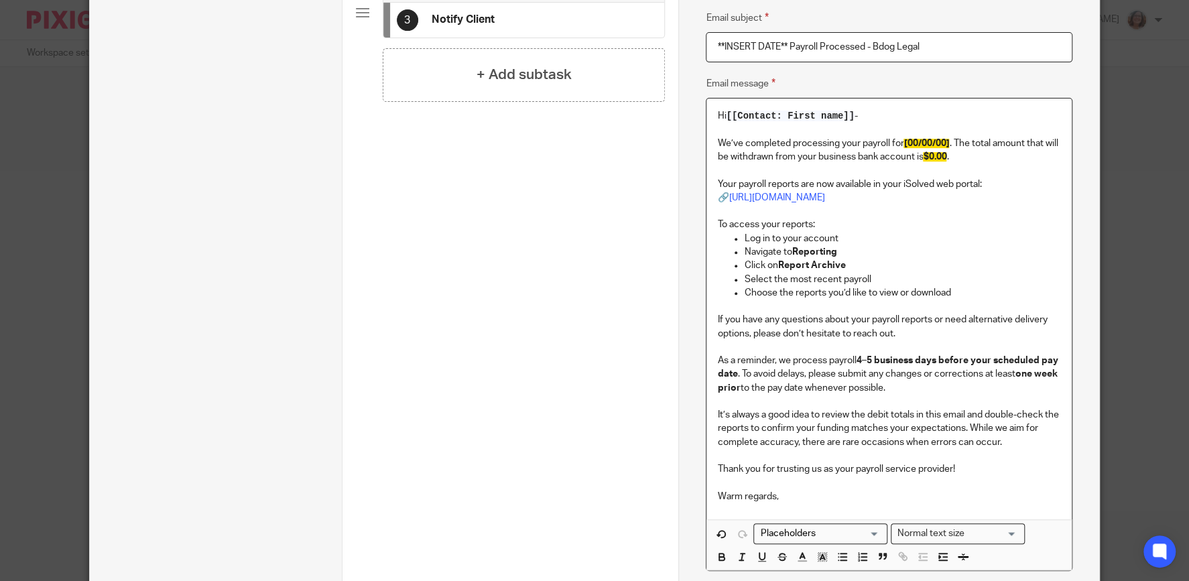
scroll to position [313, 0]
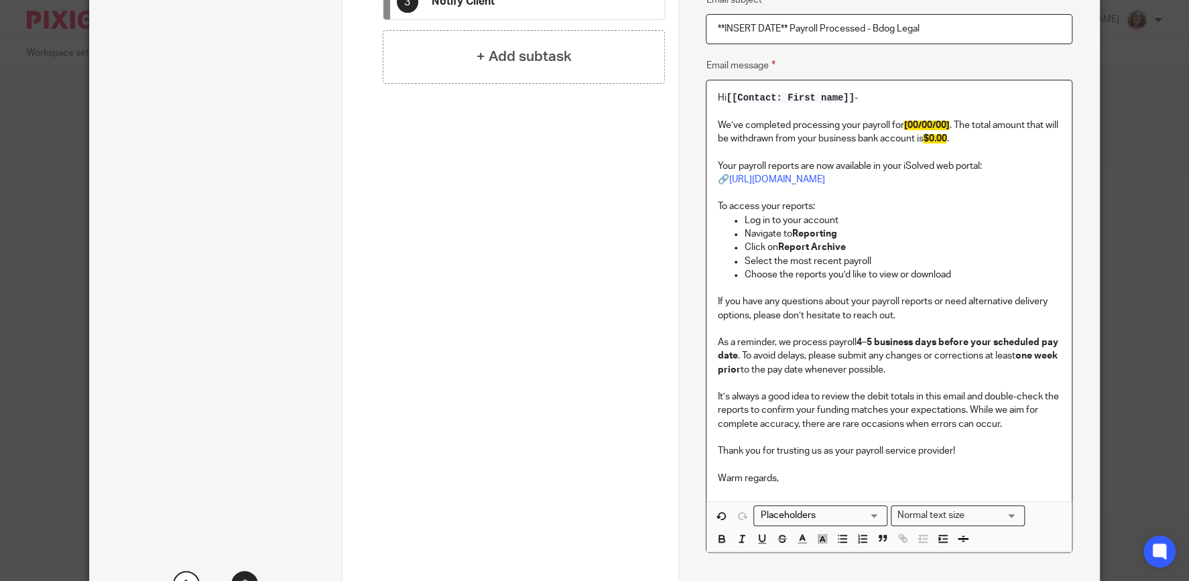
click at [785, 481] on p "Warm regards," at bounding box center [888, 478] width 343 height 13
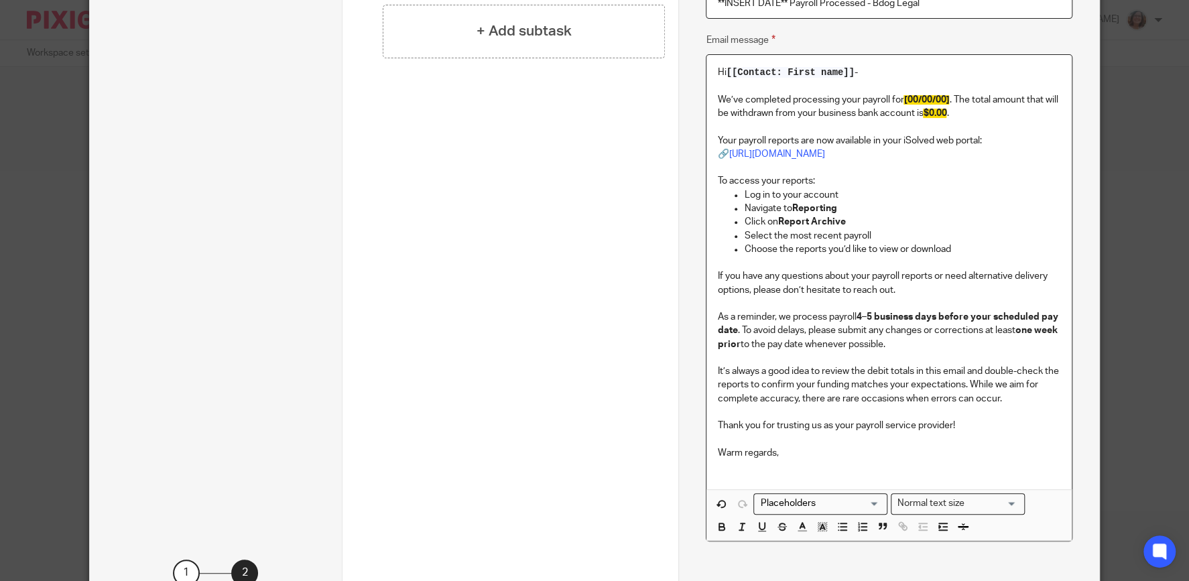
scroll to position [378, 0]
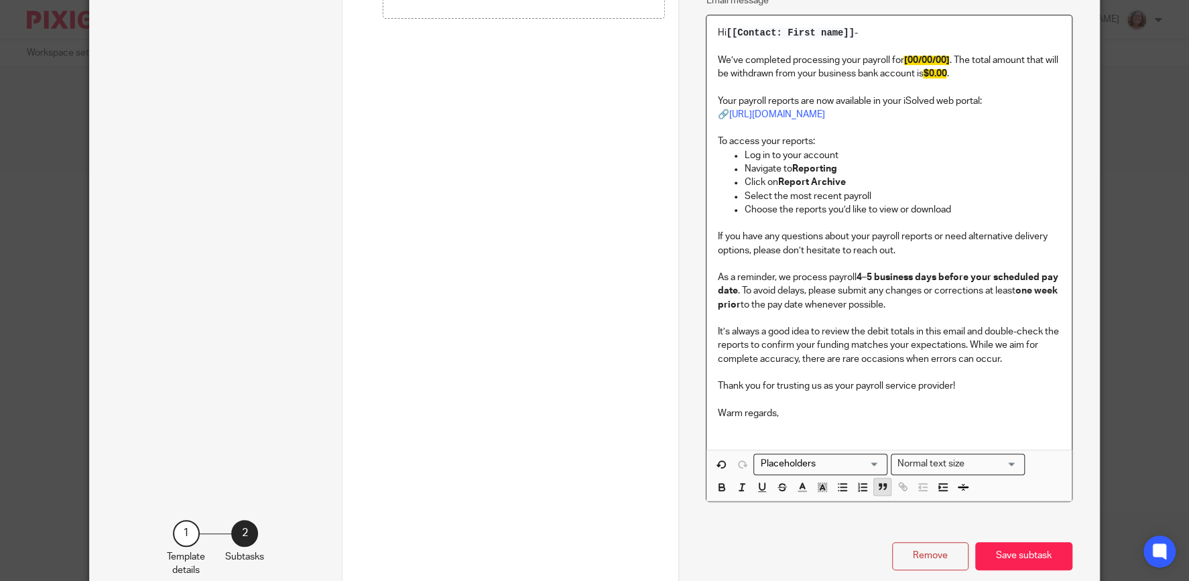
click at [878, 485] on icon "button" at bounding box center [883, 487] width 12 height 12
click at [805, 465] on input "Search for option" at bounding box center [817, 464] width 124 height 14
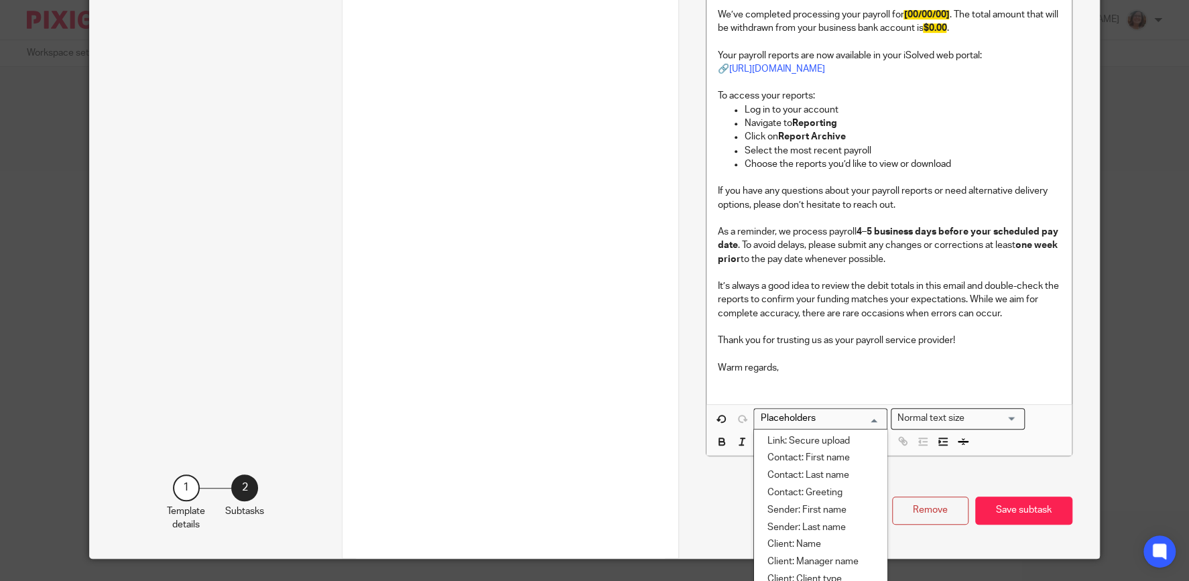
scroll to position [443, 0]
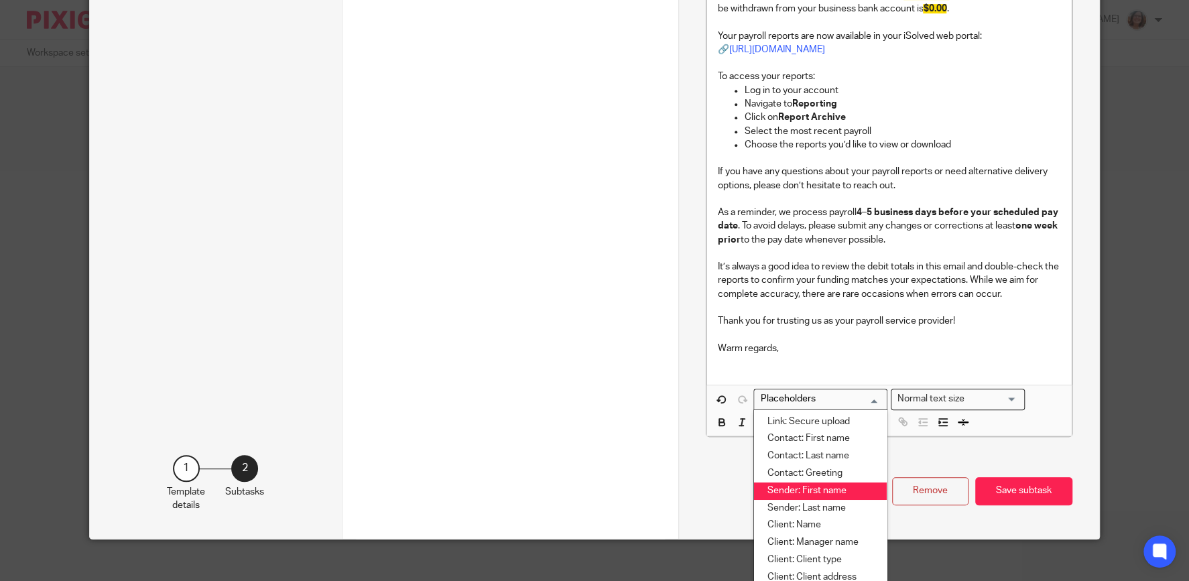
click at [816, 487] on li "Sender: First name" at bounding box center [820, 491] width 133 height 17
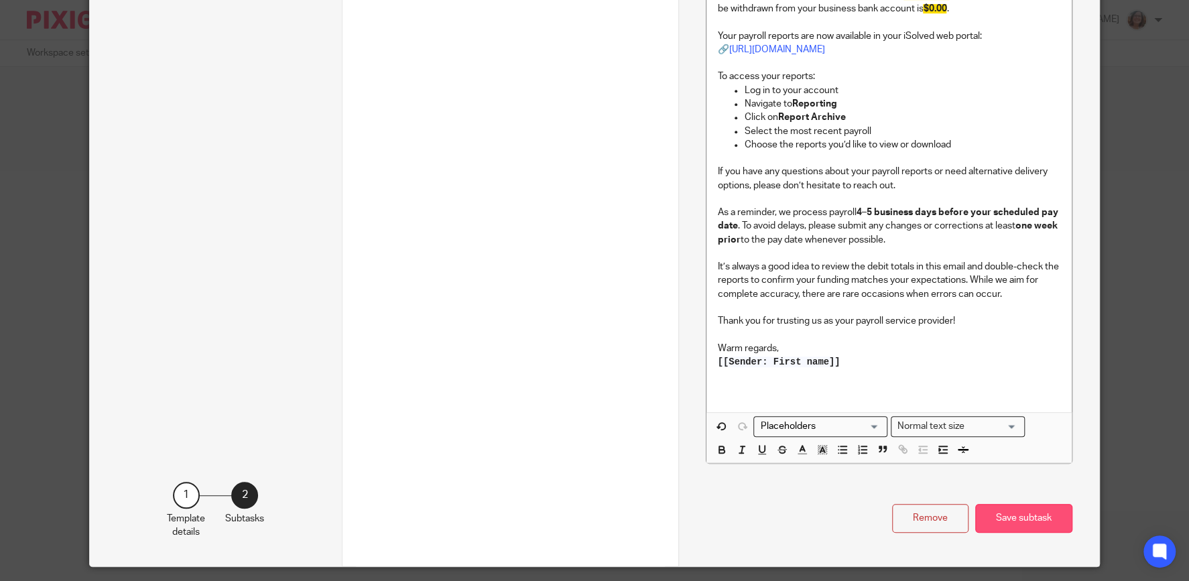
click at [1003, 519] on button "Save subtask" at bounding box center [1023, 518] width 97 height 29
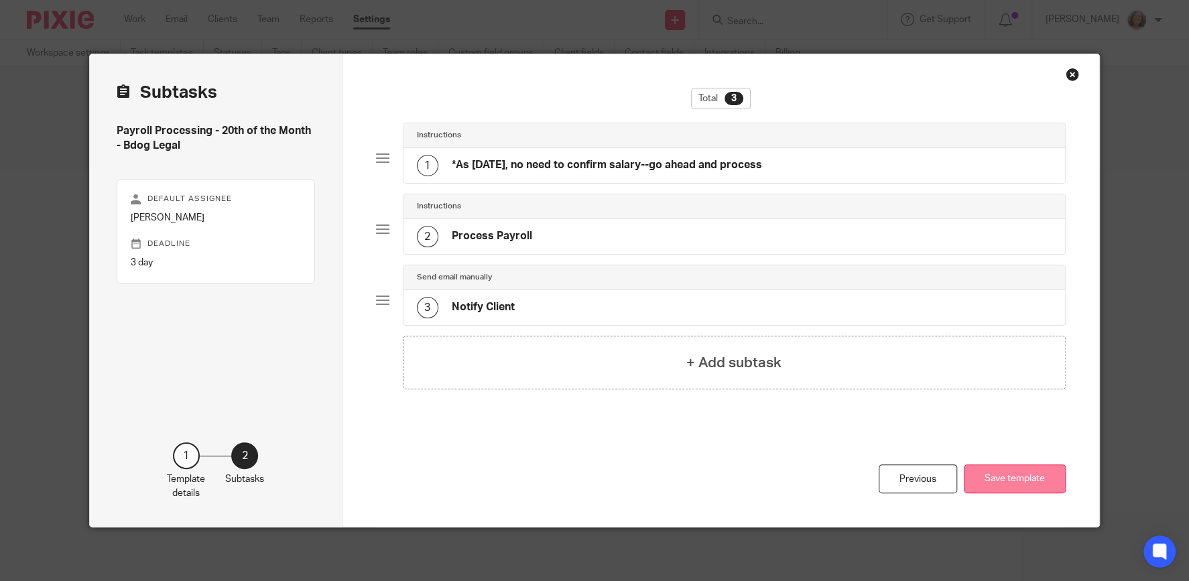
click at [1019, 478] on button "Save template" at bounding box center [1015, 478] width 102 height 29
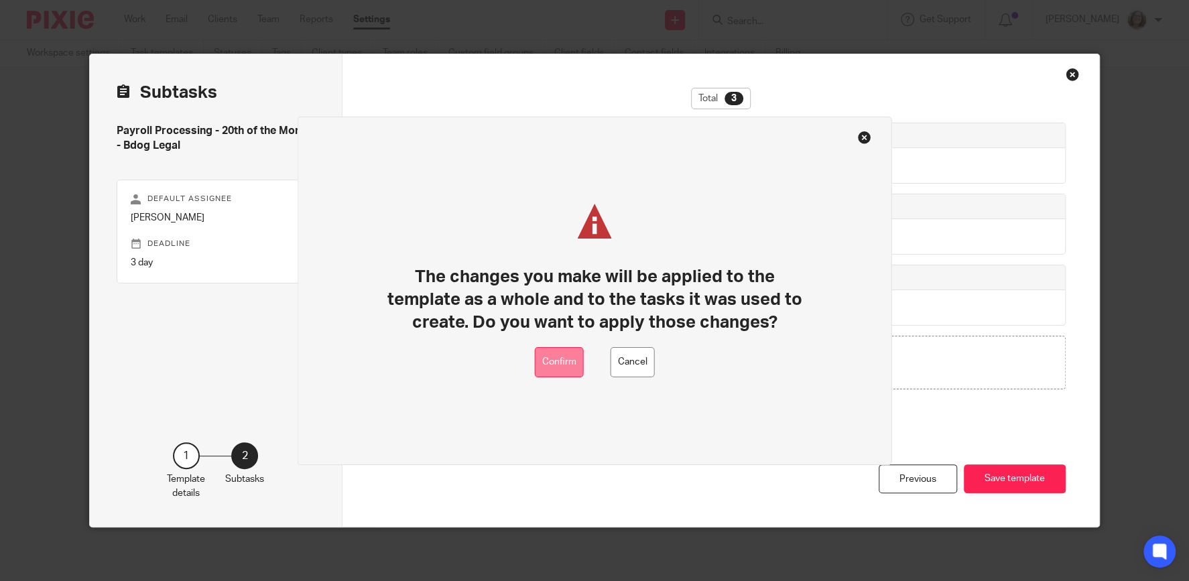
click at [572, 359] on button "Confirm" at bounding box center [559, 362] width 49 height 30
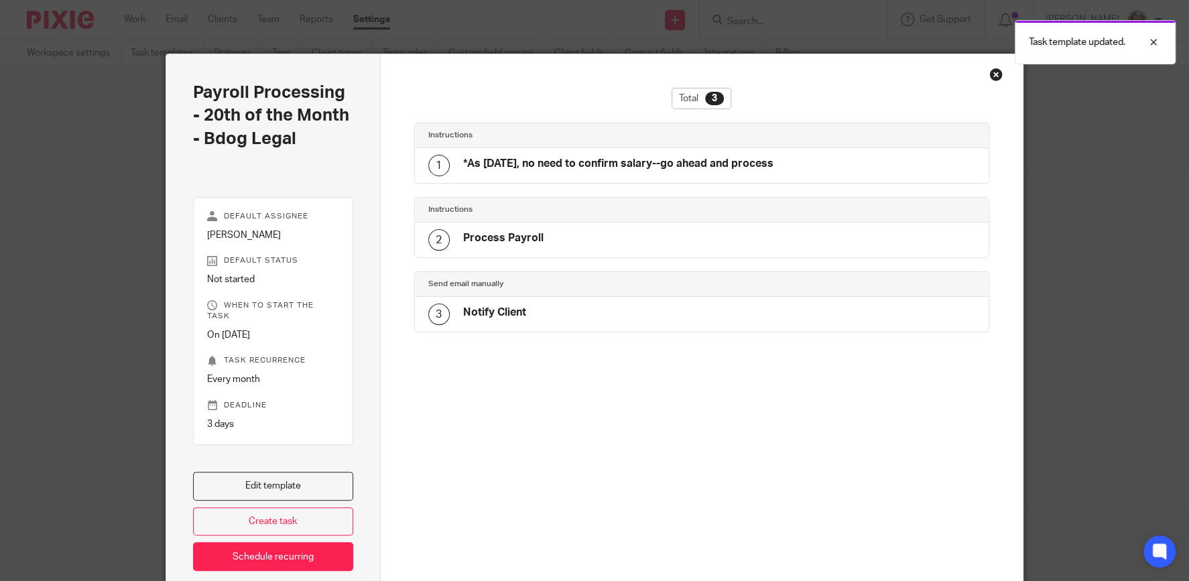
click at [995, 76] on div "Close this dialog window" at bounding box center [995, 74] width 13 height 13
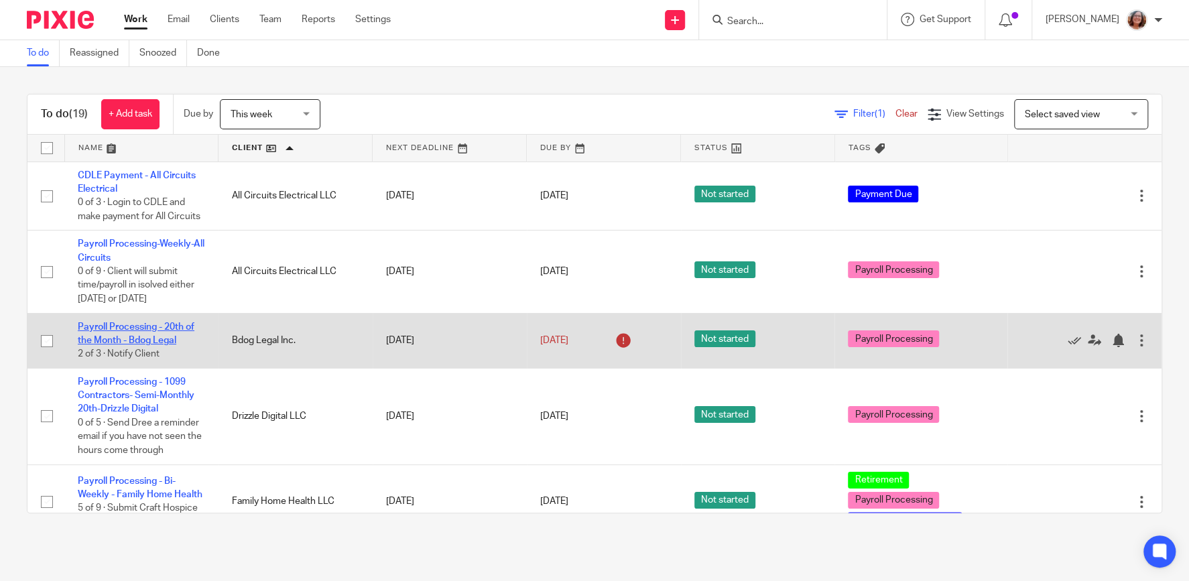
click at [162, 339] on link "Payroll Processing - 20th of the Month - Bdog Legal" at bounding box center [136, 333] width 117 height 23
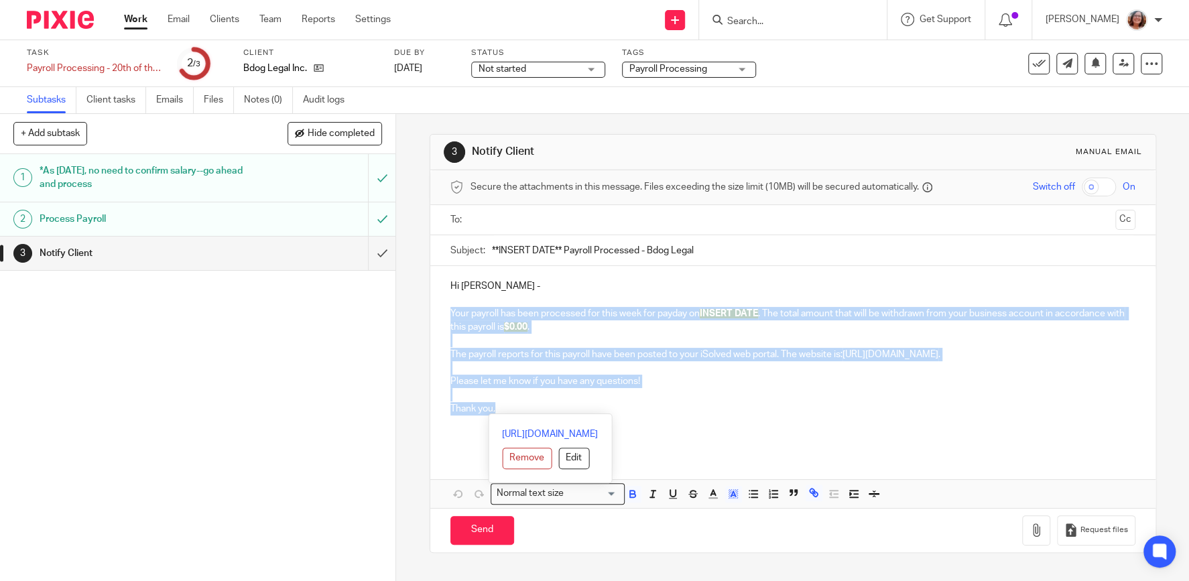
drag, startPoint x: 503, startPoint y: 408, endPoint x: 440, endPoint y: 316, distance: 111.5
click at [440, 316] on div "Hi [PERSON_NAME] - Your payroll has been processed for this week for payday on …" at bounding box center [792, 359] width 725 height 186
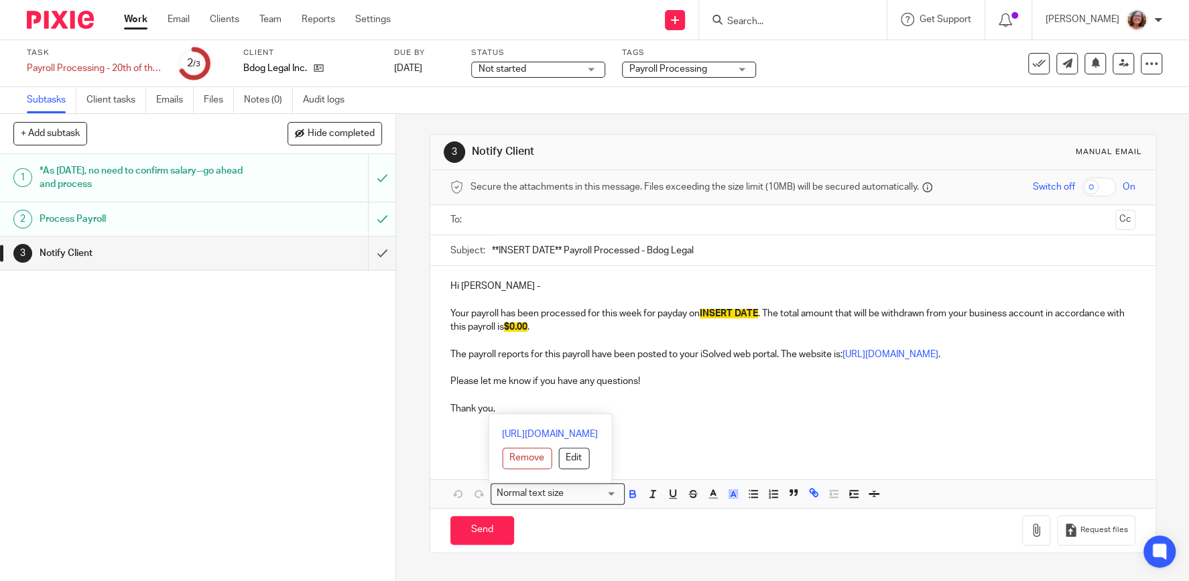
scroll to position [66, 0]
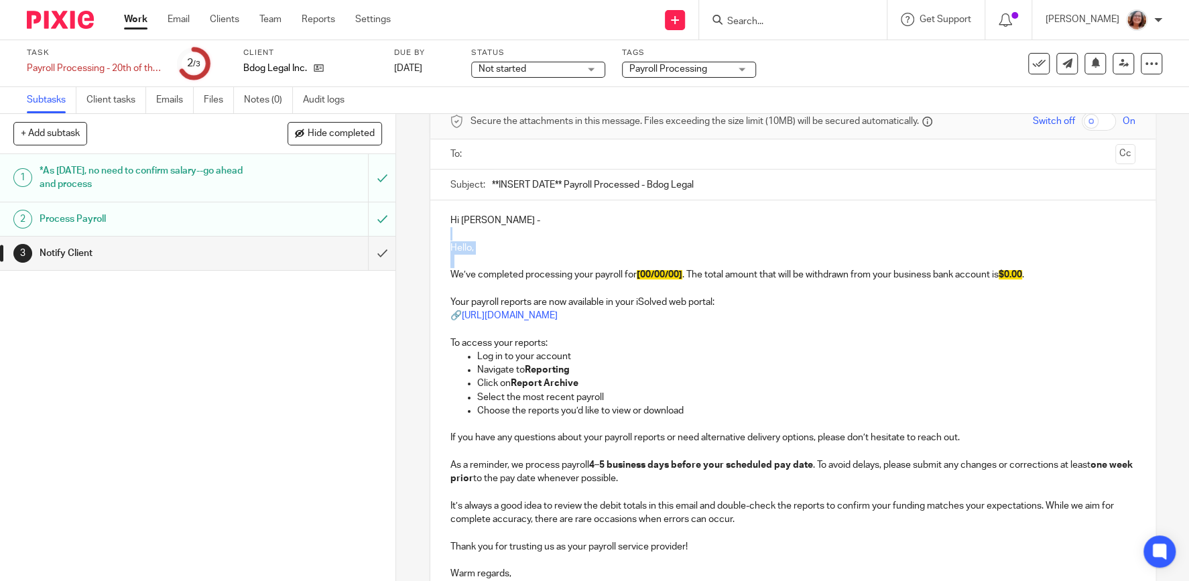
drag, startPoint x: 449, startPoint y: 270, endPoint x: 442, endPoint y: 239, distance: 32.3
click at [442, 239] on div "Hi [PERSON_NAME] - Hello, We’ve completed processing your payroll for [00/00/00…" at bounding box center [792, 409] width 725 height 418
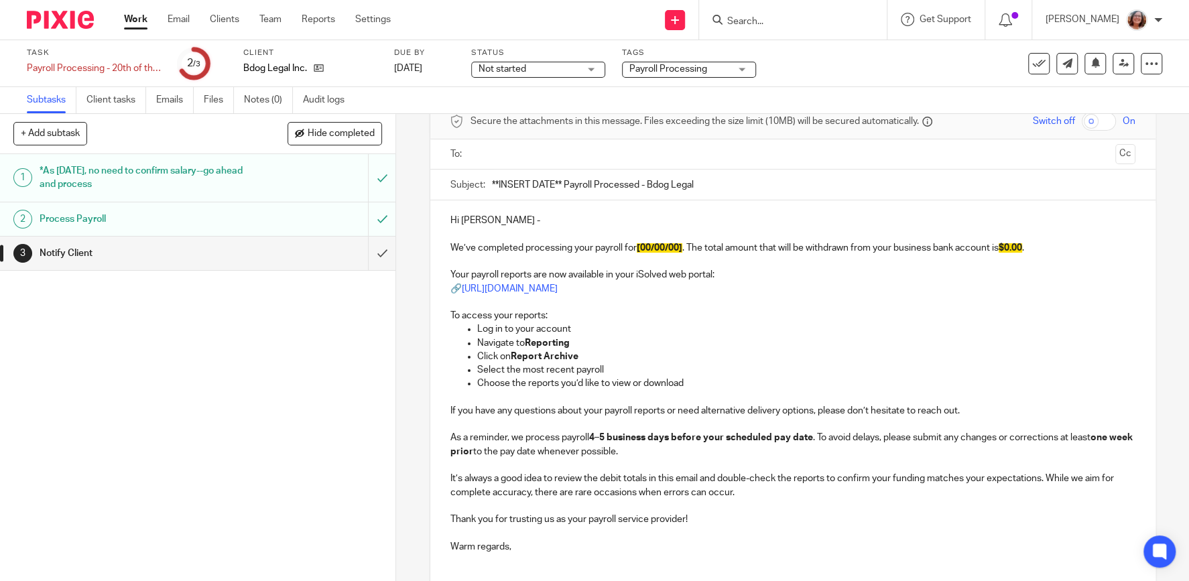
drag, startPoint x: 562, startPoint y: 180, endPoint x: 460, endPoint y: 187, distance: 101.4
click at [492, 187] on input "**INSERT DATE** Payroll Processed - Bdog Legal" at bounding box center [813, 185] width 643 height 30
type input "9/19/25 Payroll Processed - Bdog Legal"
drag, startPoint x: 683, startPoint y: 246, endPoint x: 643, endPoint y: 249, distance: 39.6
click at [643, 249] on span "[00/00/00]" at bounding box center [660, 247] width 46 height 9
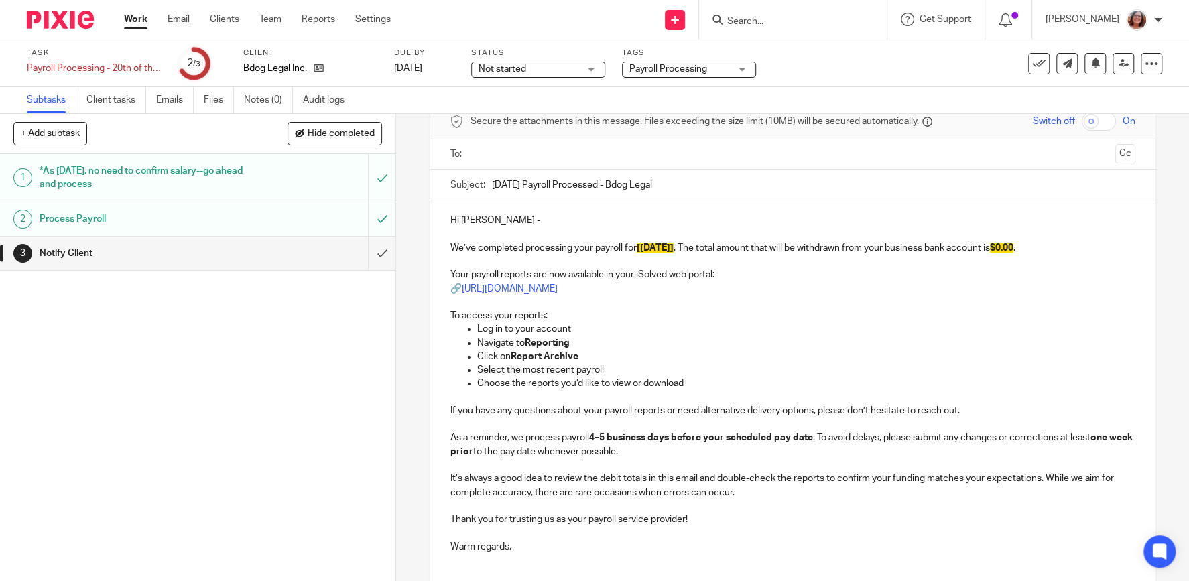
drag, startPoint x: 1026, startPoint y: 245, endPoint x: 1002, endPoint y: 248, distance: 24.3
click at [1002, 248] on p "We’ve completed processing your payroll for [9/19/25] . The total amount that w…" at bounding box center [792, 247] width 685 height 13
drag, startPoint x: 1045, startPoint y: 245, endPoint x: 1004, endPoint y: 251, distance: 41.3
click at [1004, 251] on p "We’ve completed processing your payroll for [9/19/25] . The total amount that w…" at bounding box center [792, 247] width 685 height 13
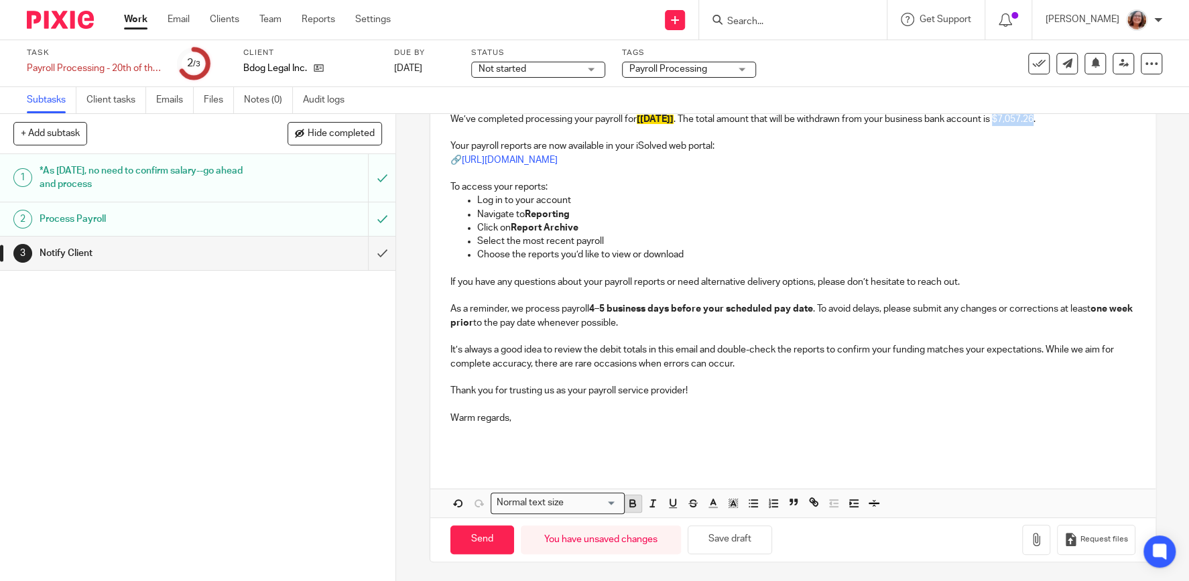
click at [636, 502] on icon "button" at bounding box center [633, 503] width 12 height 12
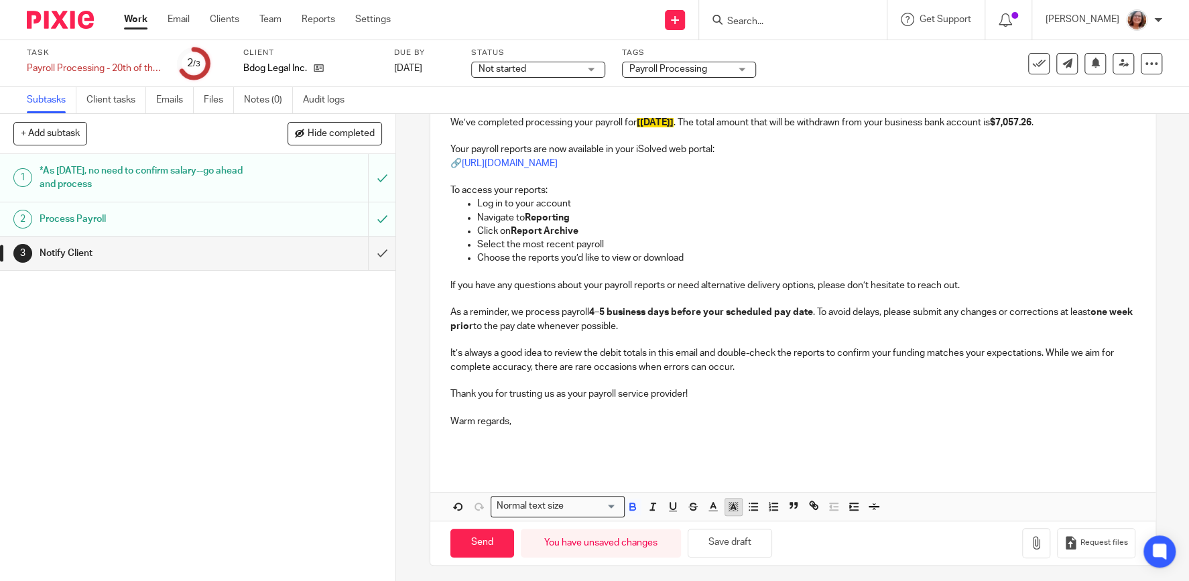
click at [736, 509] on icon "button" at bounding box center [733, 507] width 12 height 12
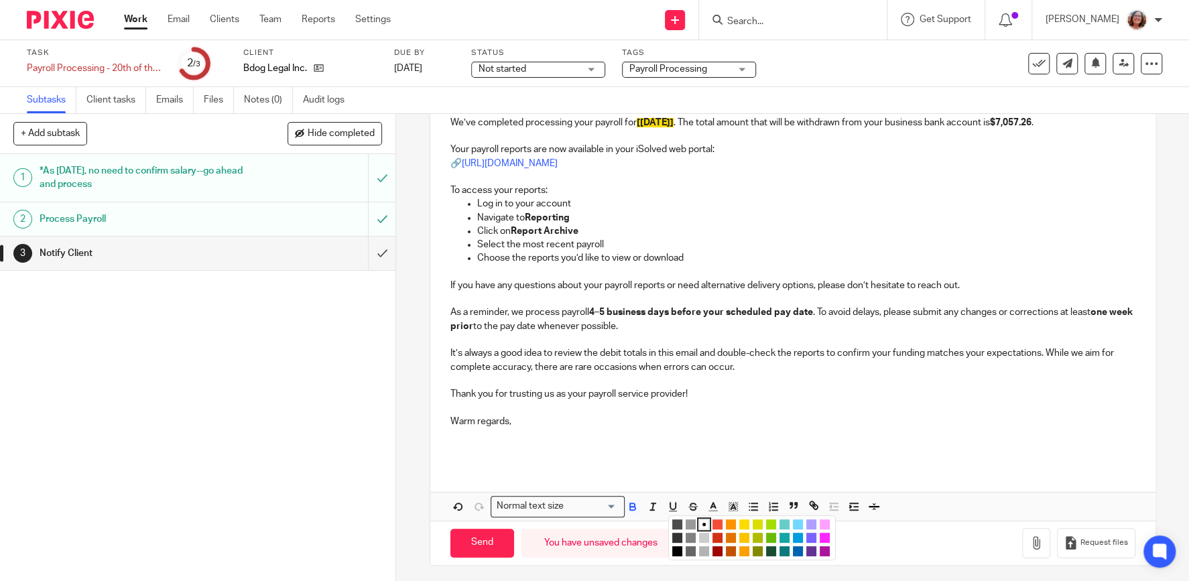
click at [744, 521] on li "color:#FCDC00" at bounding box center [744, 524] width 10 height 10
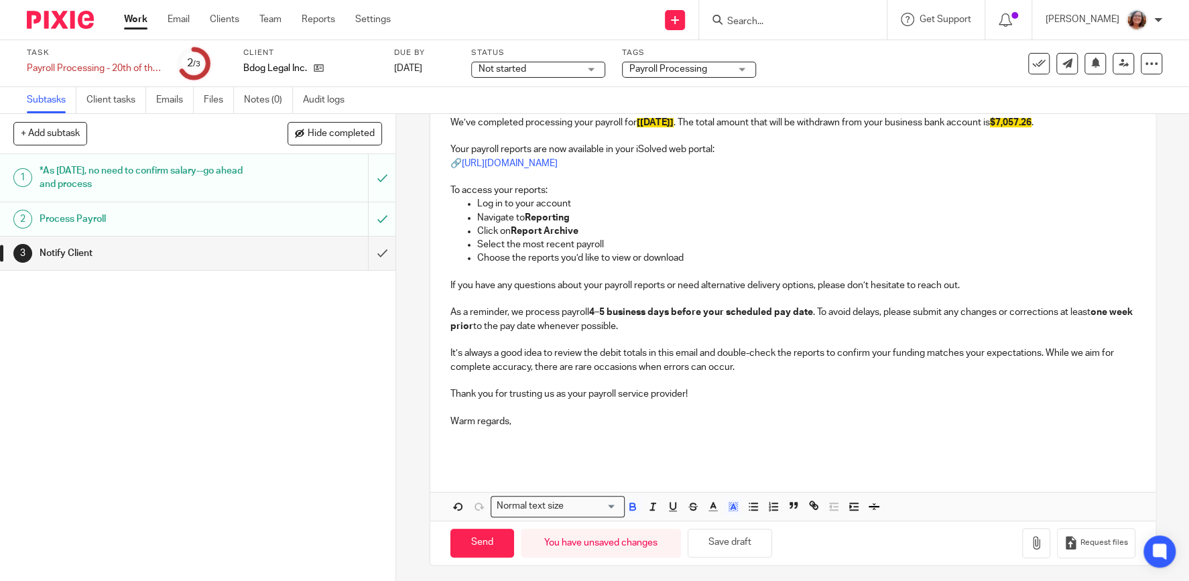
click at [778, 434] on p at bounding box center [792, 434] width 685 height 13
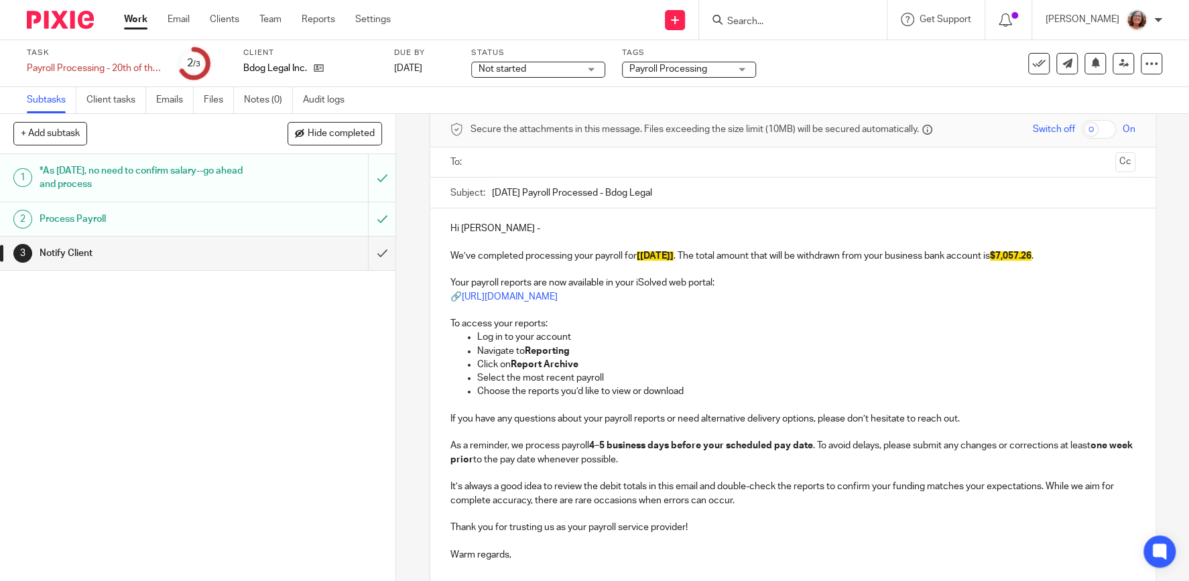
scroll to position [0, 0]
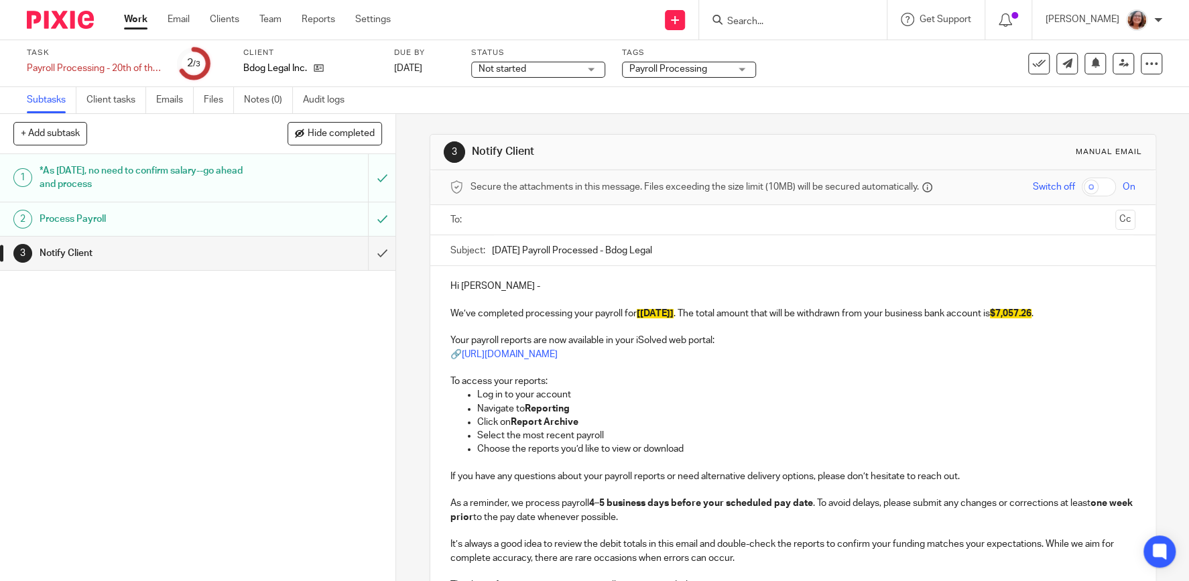
click at [533, 223] on input "text" at bounding box center [792, 219] width 635 height 15
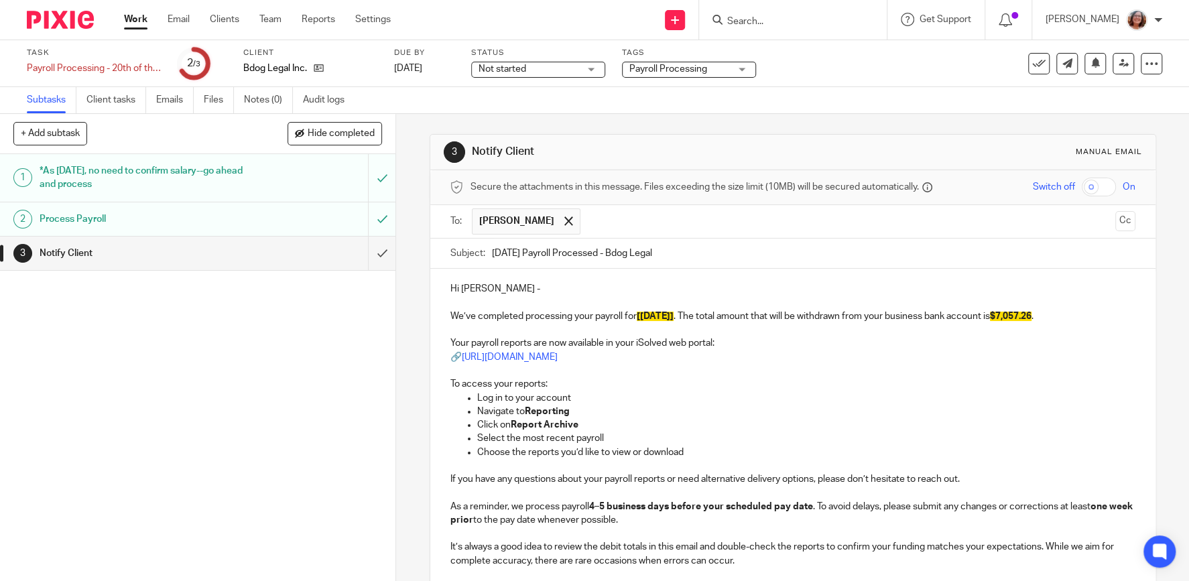
scroll to position [197, 0]
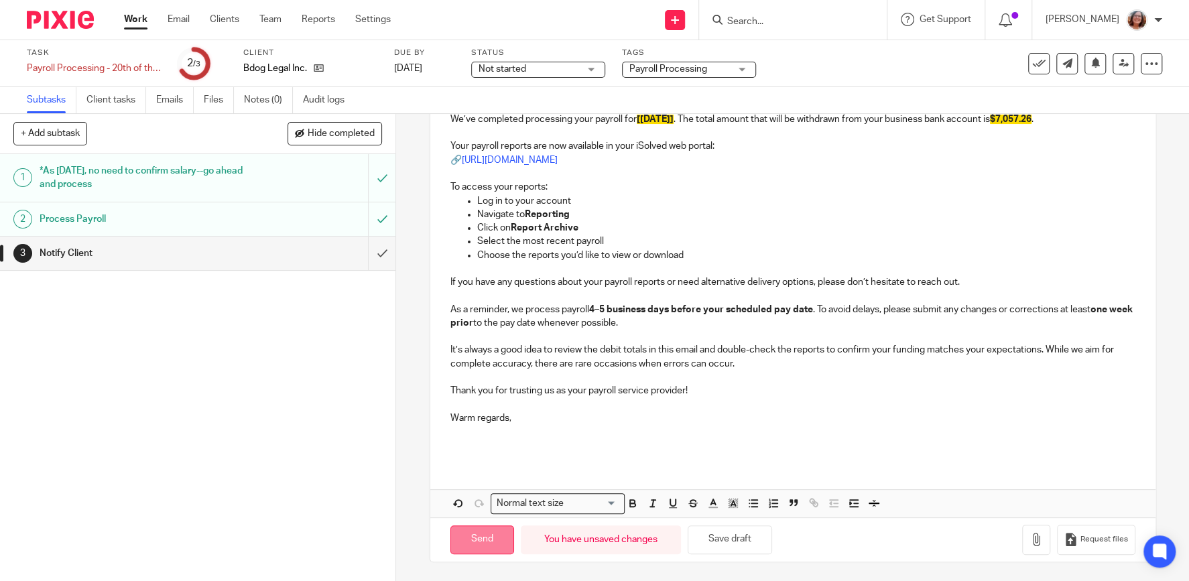
click at [478, 545] on input "Send" at bounding box center [482, 539] width 64 height 29
type input "Sent"
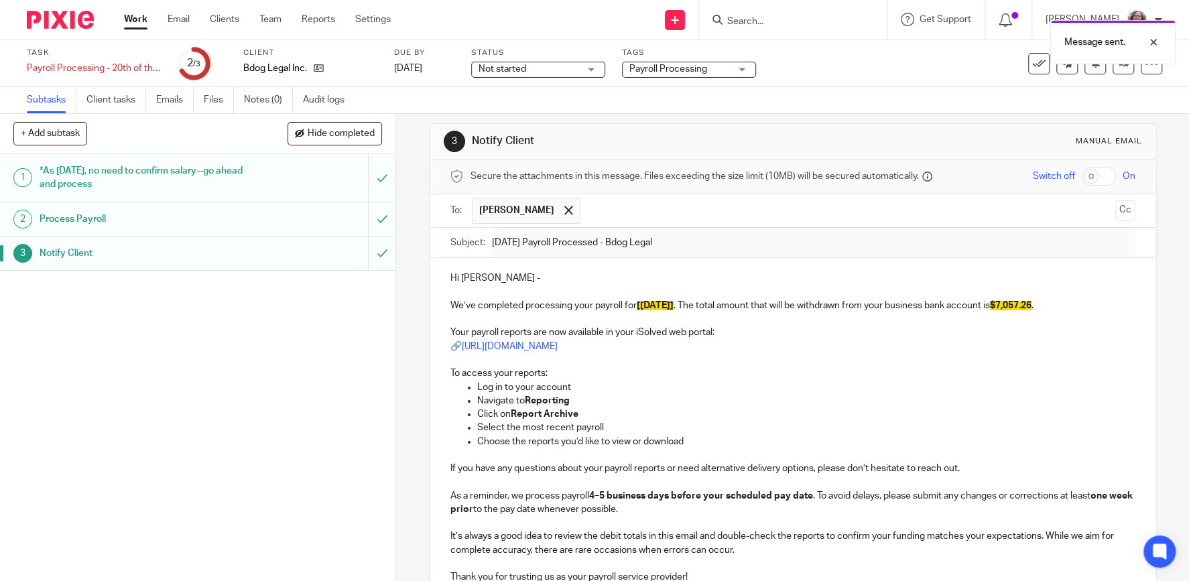
scroll to position [0, 0]
